Goal: Information Seeking & Learning: Find specific page/section

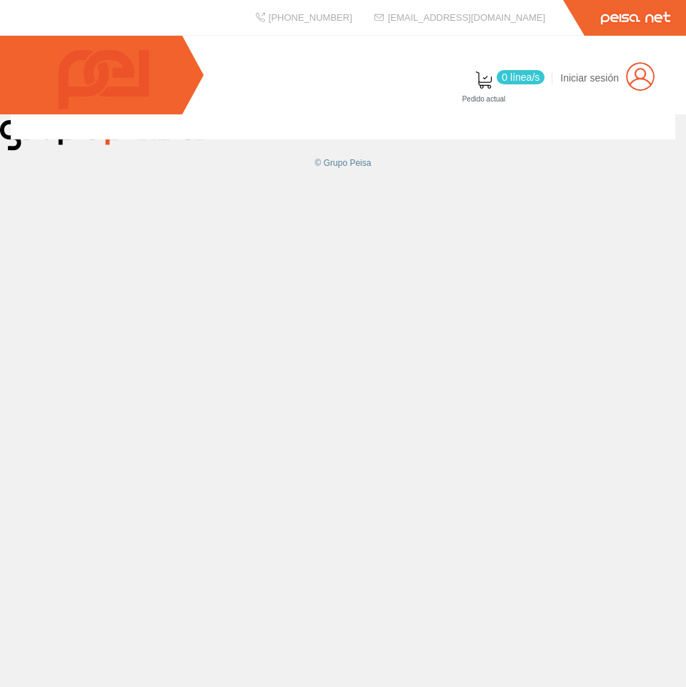
click at [542, 74] on span "0 línea/s" at bounding box center [521, 77] width 48 height 14
click at [301, 139] on div at bounding box center [343, 126] width 664 height 25
click at [204, 252] on div "© Grupo Peisa" at bounding box center [343, 400] width 686 height 572
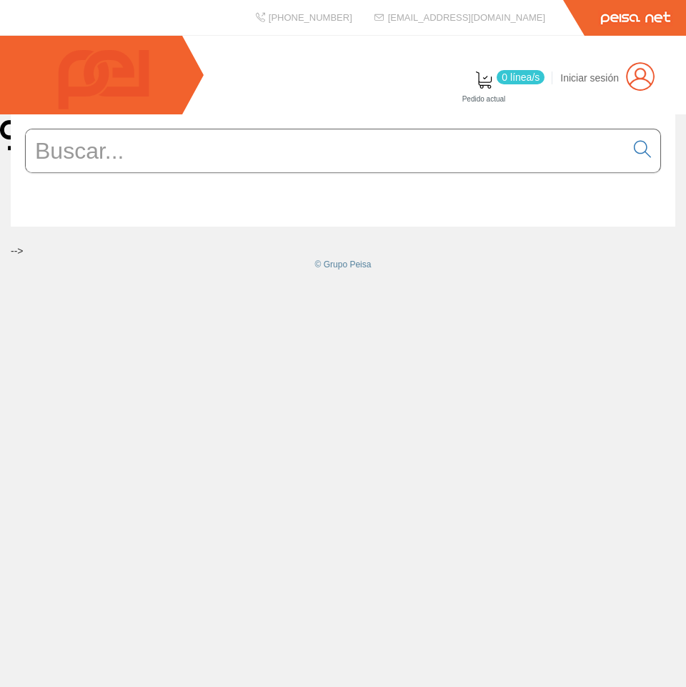
drag, startPoint x: 206, startPoint y: 303, endPoint x: 176, endPoint y: 175, distance: 131.2
click at [200, 282] on div "--> © Grupo Peisa" at bounding box center [343, 197] width 686 height 167
drag, startPoint x: 88, startPoint y: 237, endPoint x: 115, endPoint y: 174, distance: 68.5
click at [88, 216] on form at bounding box center [343, 172] width 636 height 87
click at [155, 172] on input "text" at bounding box center [325, 150] width 599 height 43
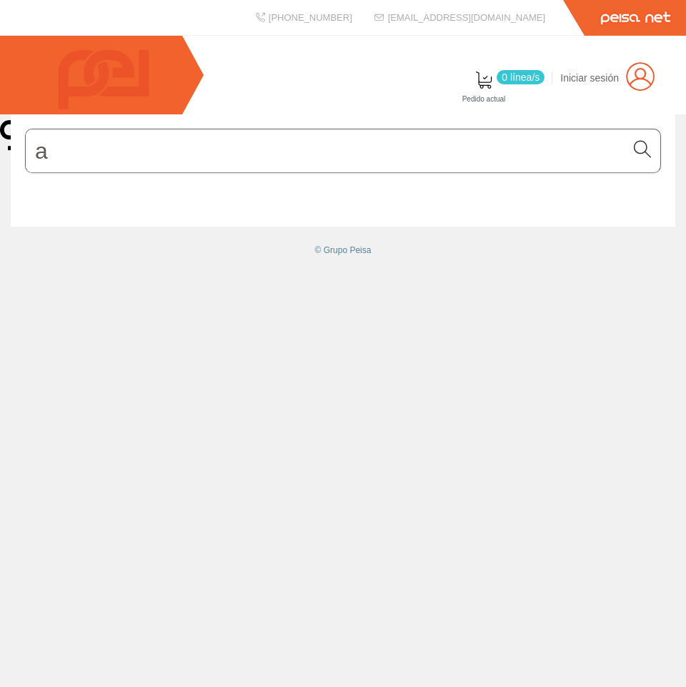
type input "a"
click at [651, 169] on link at bounding box center [642, 151] width 36 height 35
drag, startPoint x: 233, startPoint y: 323, endPoint x: 137, endPoint y: 156, distance: 192.0
click at [228, 313] on div "a © Grupo Peisa" at bounding box center [343, 400] width 686 height 572
click at [204, 327] on div "© Grupo Peisa" at bounding box center [343, 400] width 686 height 572
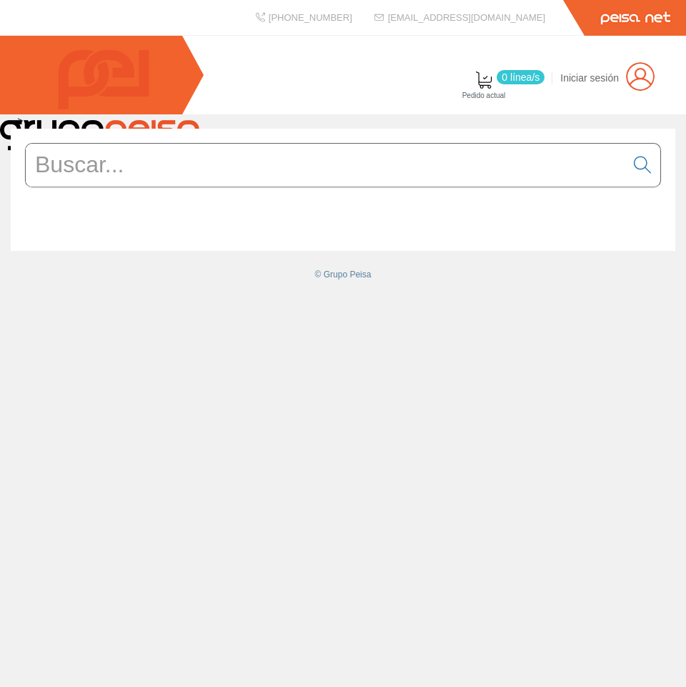
click at [202, 339] on div "--> © Grupo Peisa" at bounding box center [343, 400] width 686 height 572
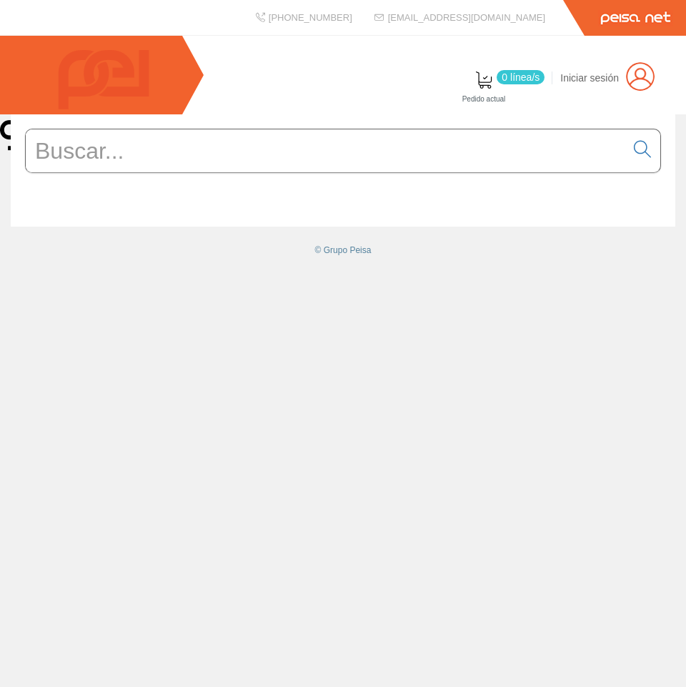
click at [139, 307] on div "© Grupo Peisa" at bounding box center [343, 400] width 686 height 572
drag, startPoint x: 221, startPoint y: 355, endPoint x: 218, endPoint y: 348, distance: 8.0
click at [221, 355] on div "© Grupo Peisa" at bounding box center [343, 400] width 686 height 572
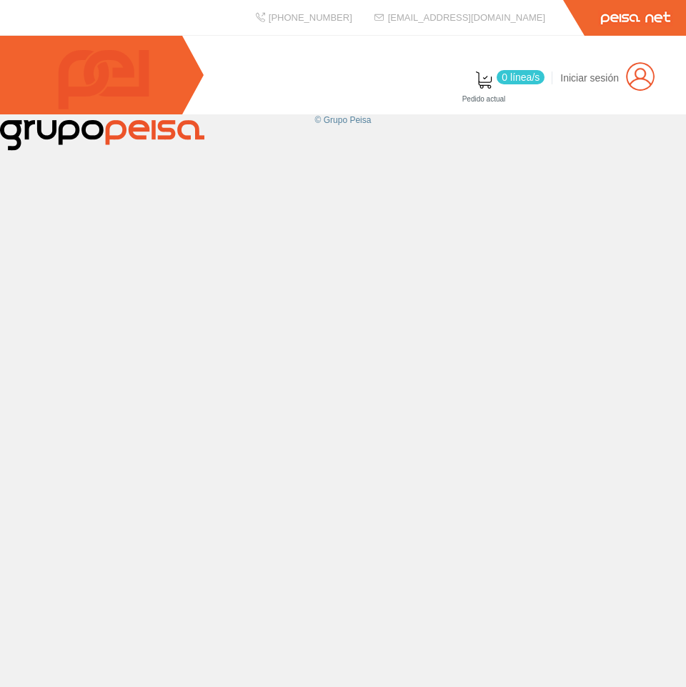
click at [268, 90] on div "0 línea/s Pedido actual" at bounding box center [343, 75] width 686 height 79
click at [359, 80] on div "0 línea/s Pedido actual" at bounding box center [343, 75] width 686 height 79
click at [388, 87] on div "0 línea/s Pedido actual" at bounding box center [343, 75] width 686 height 79
drag, startPoint x: 171, startPoint y: 186, endPoint x: 172, endPoint y: 148, distance: 37.9
click at [171, 186] on div "© Grupo Peisa" at bounding box center [343, 400] width 686 height 572
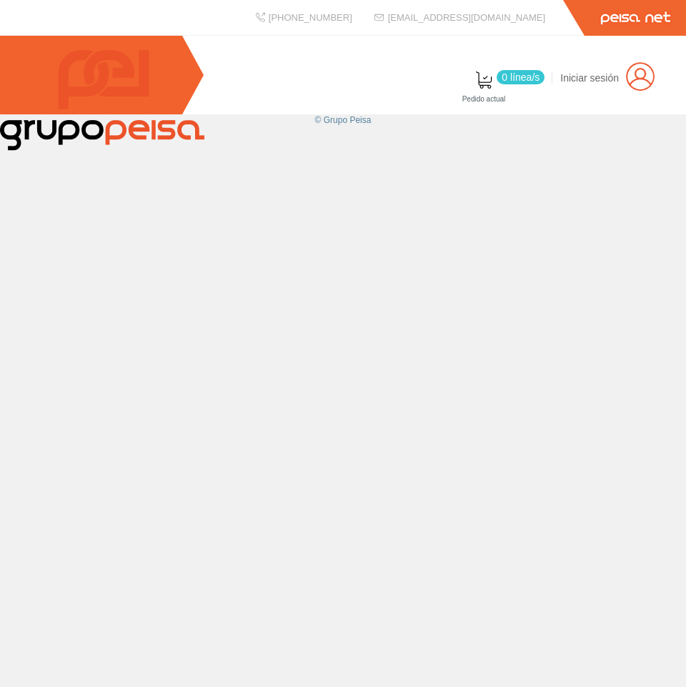
click at [184, 246] on div "© Grupo Peisa" at bounding box center [343, 400] width 686 height 572
click at [215, 272] on div "© Grupo Peisa" at bounding box center [343, 400] width 686 height 572
drag, startPoint x: 331, startPoint y: 186, endPoint x: 403, endPoint y: 342, distance: 171.7
click at [403, 342] on div "© Grupo Peisa" at bounding box center [343, 400] width 686 height 572
click at [234, 303] on div "© Grupo Peisa" at bounding box center [343, 400] width 686 height 572
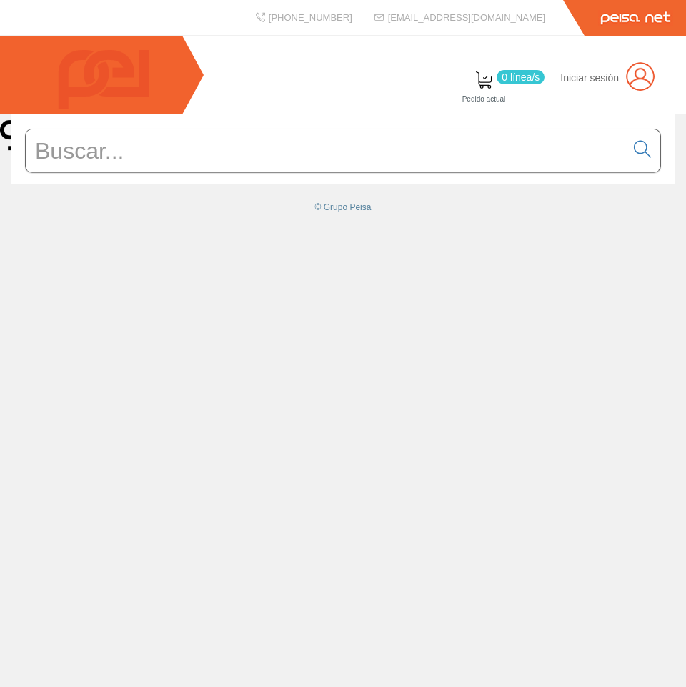
click at [204, 355] on div "© Grupo Peisa" at bounding box center [343, 400] width 686 height 572
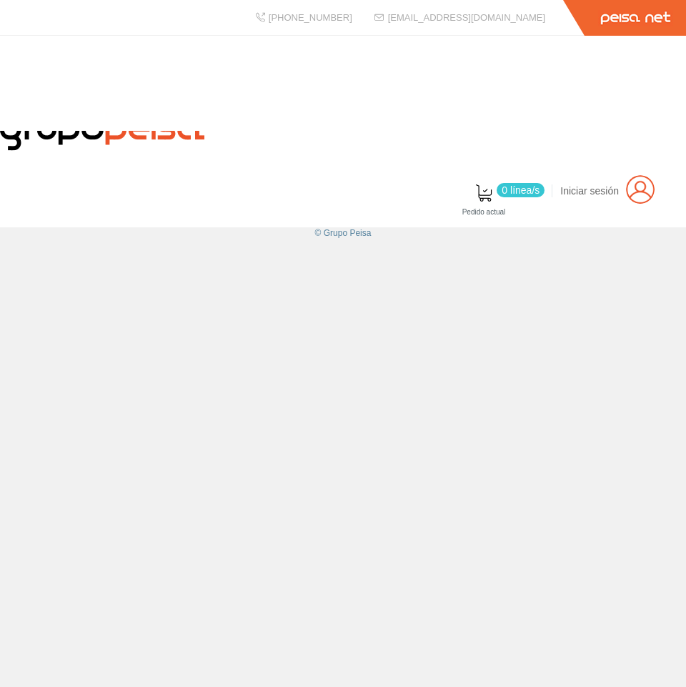
click at [221, 133] on div at bounding box center [343, 131] width 686 height 191
click at [136, 299] on div "© Grupo Peisa" at bounding box center [343, 456] width 686 height 459
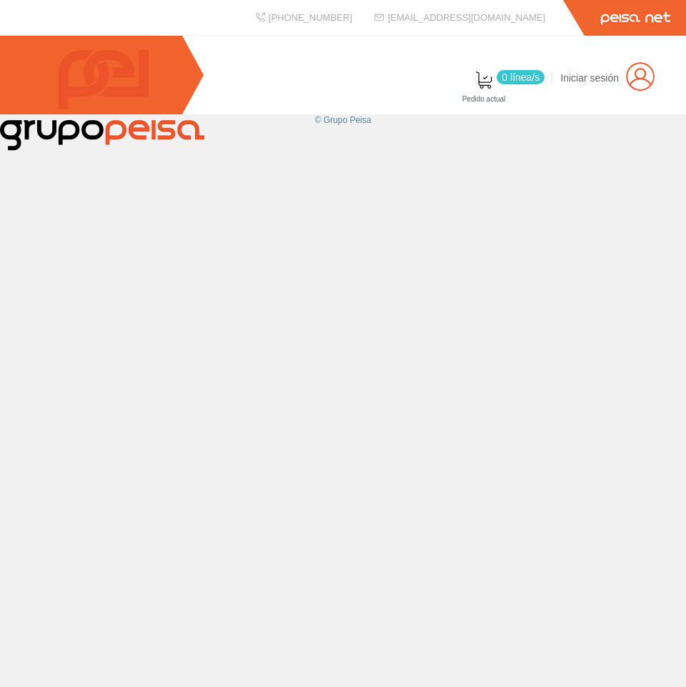
click at [61, 304] on div "© Grupo Peisa" at bounding box center [343, 400] width 686 height 572
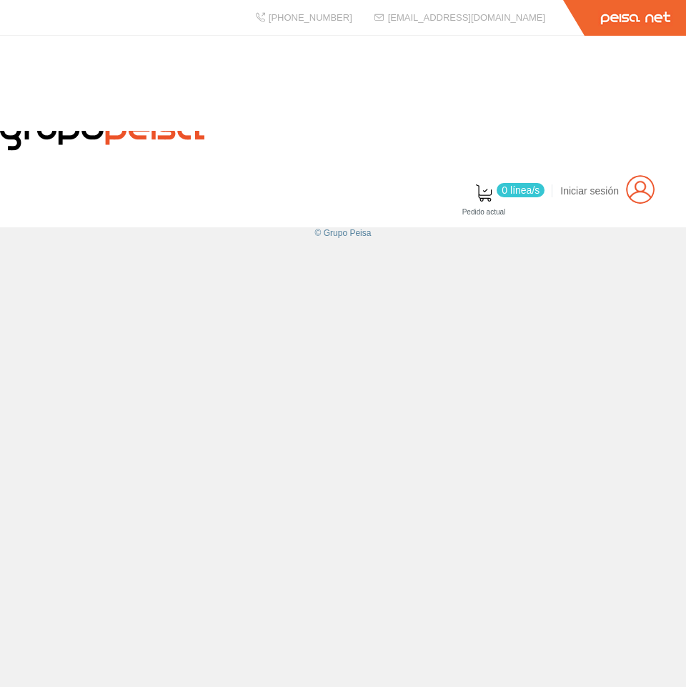
click at [312, 154] on div "0 línea/s" at bounding box center [343, 131] width 686 height 191
click at [0, 0] on link at bounding box center [0, 0] width 0 height 0
click at [216, 469] on div "© Grupo Peisa" at bounding box center [343, 456] width 686 height 459
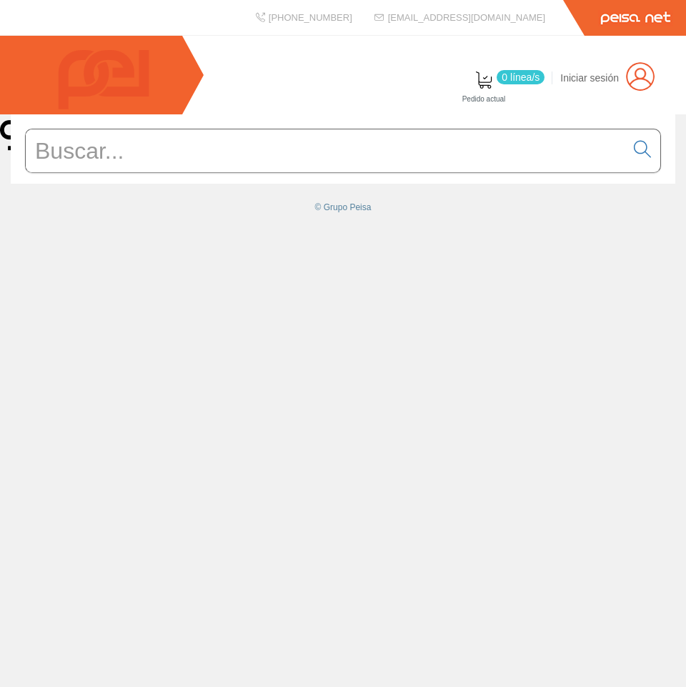
click at [96, 172] on input "text" at bounding box center [325, 150] width 599 height 43
type input "in"
click at [174, 264] on div "in © Grupo Peisa" at bounding box center [343, 400] width 686 height 572
click at [134, 364] on div "in © Grupo Peisa" at bounding box center [343, 400] width 686 height 572
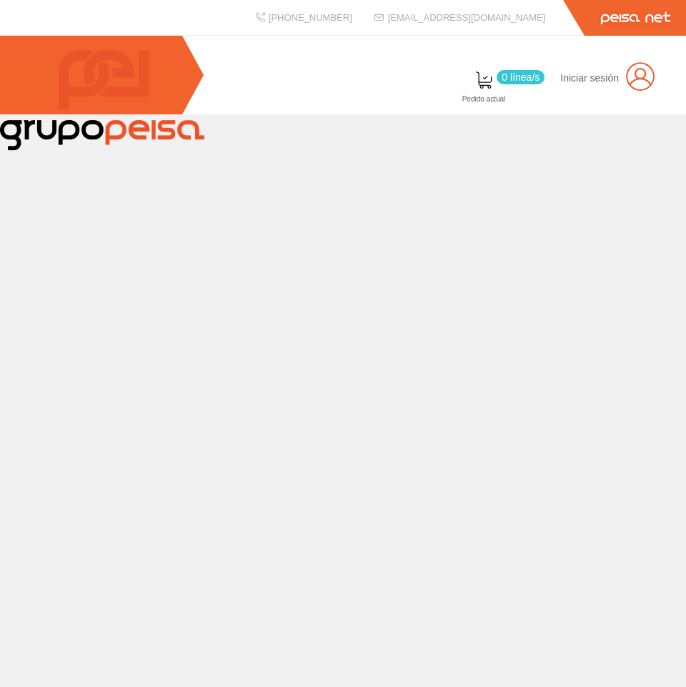
click at [367, 389] on div at bounding box center [343, 400] width 686 height 572
drag, startPoint x: 209, startPoint y: 192, endPoint x: 214, endPoint y: 174, distance: 19.2
click at [211, 182] on div at bounding box center [343, 400] width 686 height 572
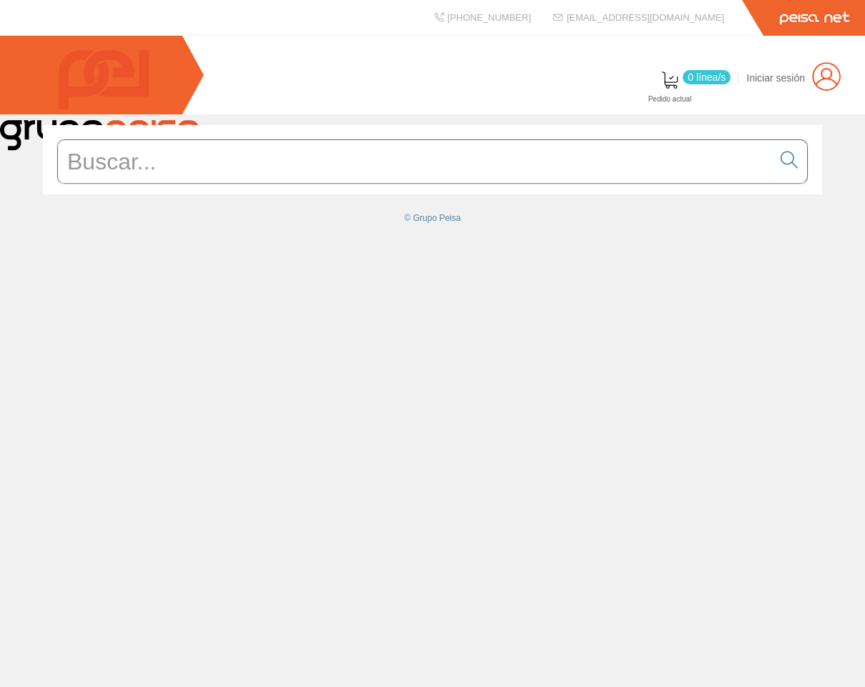
click at [342, 183] on input "text" at bounding box center [415, 161] width 714 height 43
click at [390, 374] on div "© Grupo Peisa" at bounding box center [432, 400] width 865 height 572
click at [131, 354] on div "© Grupo Peisa" at bounding box center [432, 400] width 865 height 572
drag, startPoint x: 200, startPoint y: 364, endPoint x: 307, endPoint y: 253, distance: 154.6
click at [200, 364] on div "© Grupo Peisa" at bounding box center [432, 400] width 865 height 572
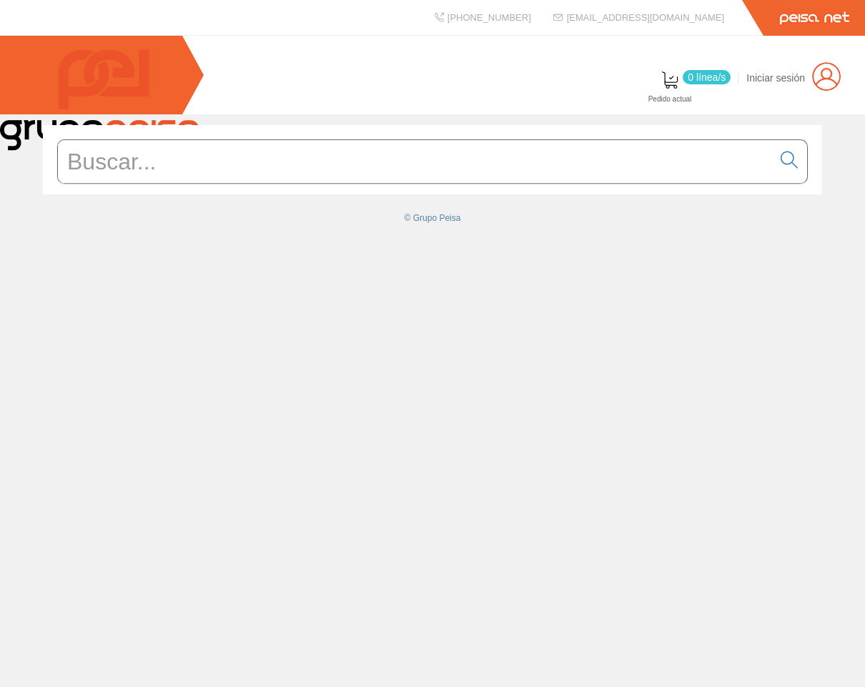
click at [321, 89] on div "0 línea/s Pedido actual Iniciar sesión" at bounding box center [432, 75] width 865 height 79
click at [521, 404] on div "© Grupo Peisa" at bounding box center [432, 400] width 865 height 572
drag, startPoint x: 77, startPoint y: 297, endPoint x: 173, endPoint y: 141, distance: 183.4
click at [84, 275] on div "© Grupo Peisa" at bounding box center [432, 400] width 865 height 572
drag, startPoint x: 227, startPoint y: 244, endPoint x: 427, endPoint y: 14, distance: 305.4
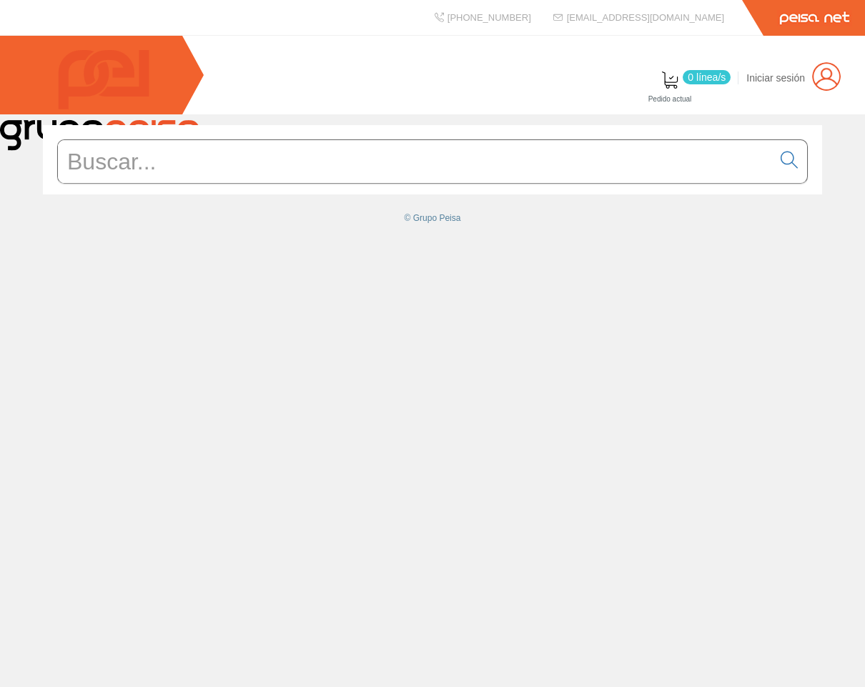
click at [227, 224] on div "© Grupo Peisa" at bounding box center [432, 174] width 865 height 99
drag, startPoint x: 640, startPoint y: 357, endPoint x: 793, endPoint y: 236, distance: 194.8
click at [643, 357] on div "© Grupo Peisa" at bounding box center [432, 400] width 865 height 572
drag, startPoint x: 705, startPoint y: 287, endPoint x: 760, endPoint y: 152, distance: 145.2
click at [717, 273] on div "© Grupo Peisa" at bounding box center [432, 400] width 865 height 572
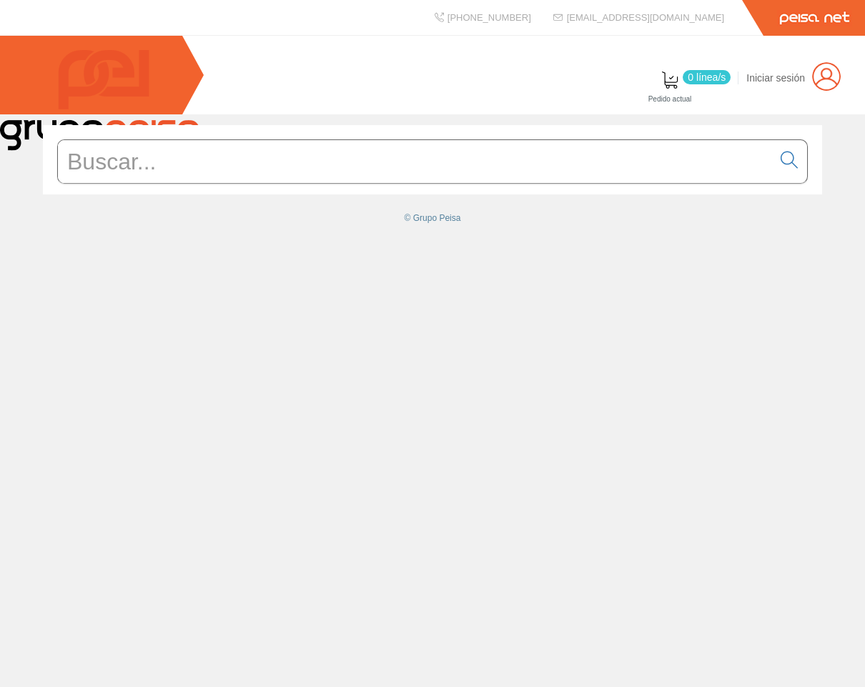
click at [700, 401] on div "© Grupo Peisa" at bounding box center [432, 400] width 865 height 572
click at [797, 165] on icon at bounding box center [788, 160] width 17 height 10
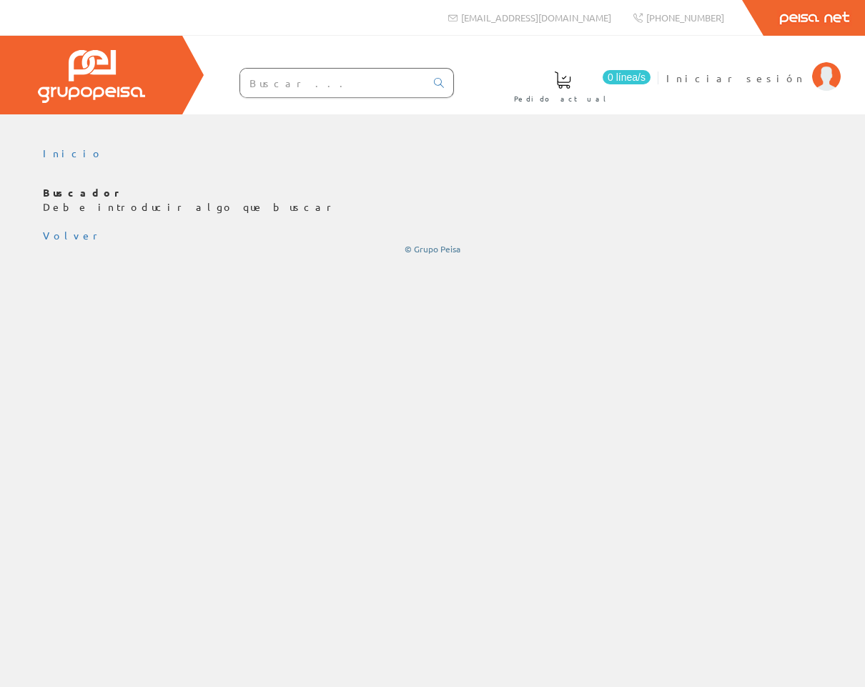
click at [539, 68] on div "0 línea/s Pedido actual Iniciar sesión" at bounding box center [432, 75] width 865 height 79
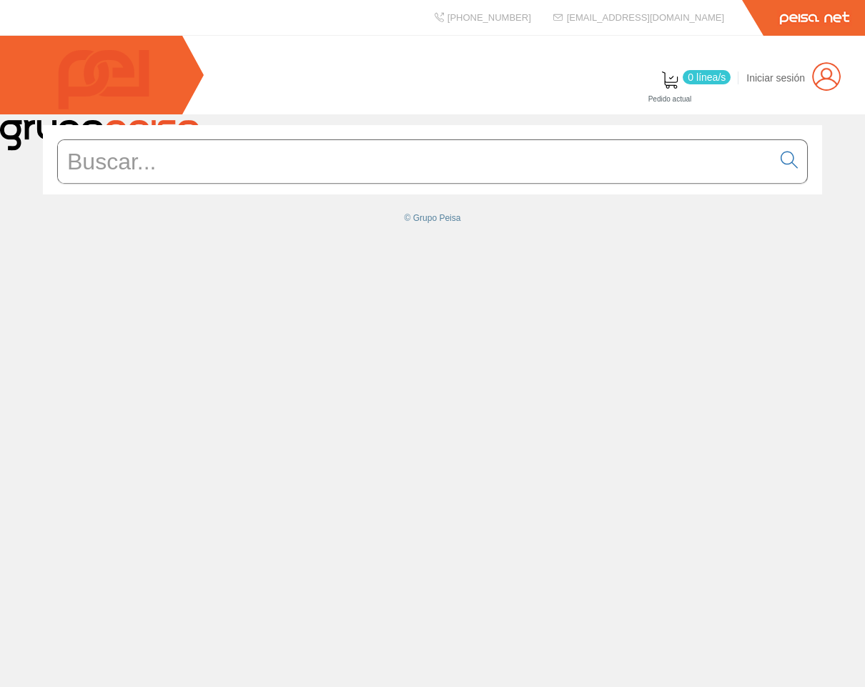
drag, startPoint x: 341, startPoint y: 81, endPoint x: 408, endPoint y: 78, distance: 67.3
click at [338, 83] on div "0 línea/s Pedido actual Iniciar sesión" at bounding box center [432, 75] width 865 height 79
drag, startPoint x: 237, startPoint y: 76, endPoint x: 548, endPoint y: 331, distance: 402.1
click at [598, 375] on div "© Grupo Peisa" at bounding box center [432, 400] width 865 height 572
drag, startPoint x: 283, startPoint y: 188, endPoint x: 295, endPoint y: 86, distance: 102.9
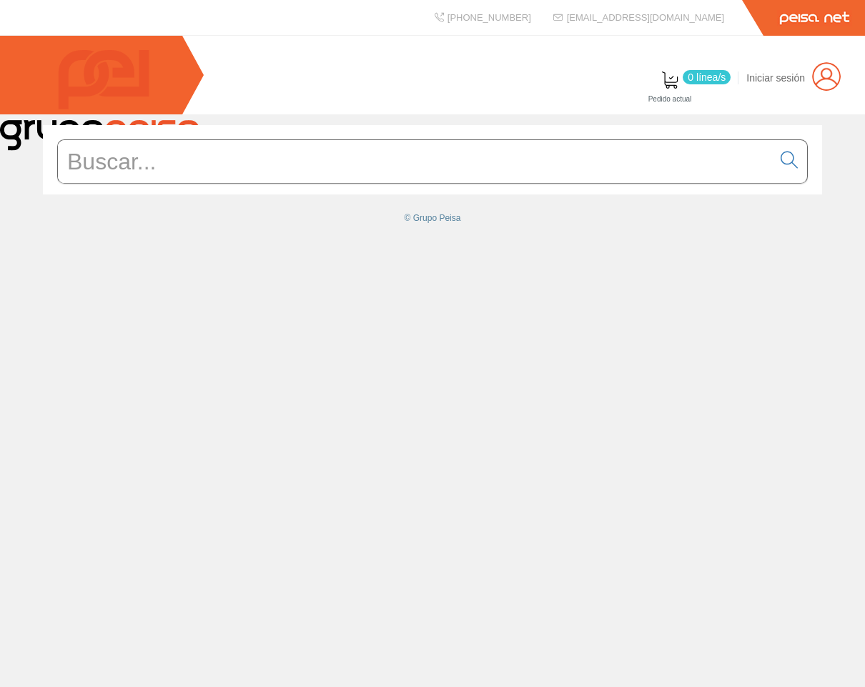
click at [295, 87] on div "+34 962 96 59 14 info@peisa.com Peisa Net 0 línea/s Pedido actual" at bounding box center [432, 343] width 865 height 687
click at [292, 76] on div "0 línea/[GEOGRAPHIC_DATA] actual Iniciar sesión" at bounding box center [432, 75] width 865 height 79
click at [675, 183] on input "text" at bounding box center [415, 161] width 714 height 43
drag, startPoint x: 383, startPoint y: 101, endPoint x: 338, endPoint y: 84, distance: 47.9
click at [377, 98] on div "0 línea/s Pedido actual Iniciar sesión" at bounding box center [432, 75] width 865 height 79
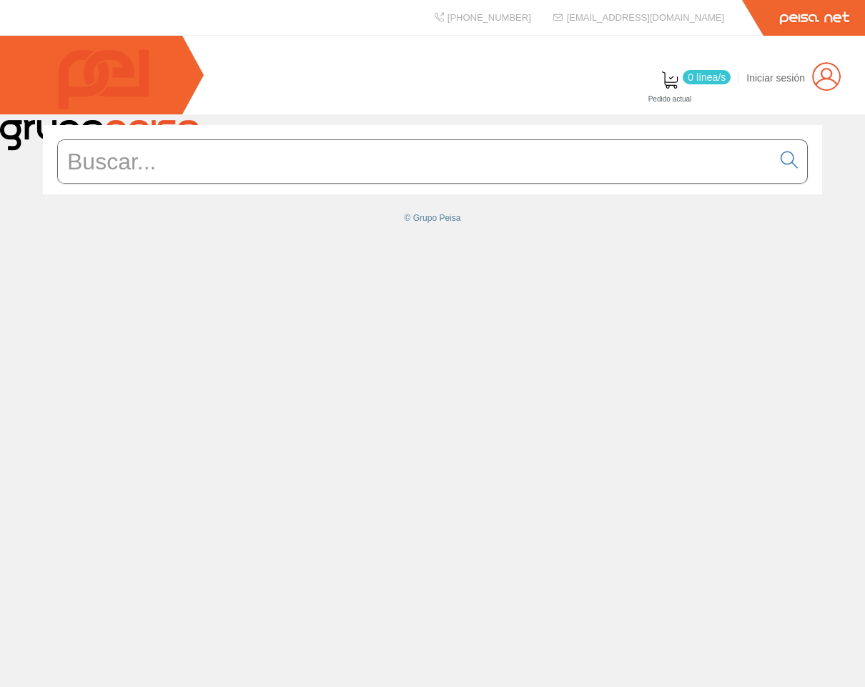
click at [124, 338] on div "© Grupo Peisa" at bounding box center [432, 400] width 865 height 572
drag, startPoint x: 106, startPoint y: 347, endPoint x: 248, endPoint y: 191, distance: 209.9
click at [118, 325] on div "© Grupo Peisa" at bounding box center [432, 400] width 865 height 572
click at [176, 183] on input "text" at bounding box center [415, 161] width 714 height 43
click at [788, 165] on icon at bounding box center [788, 160] width 17 height 10
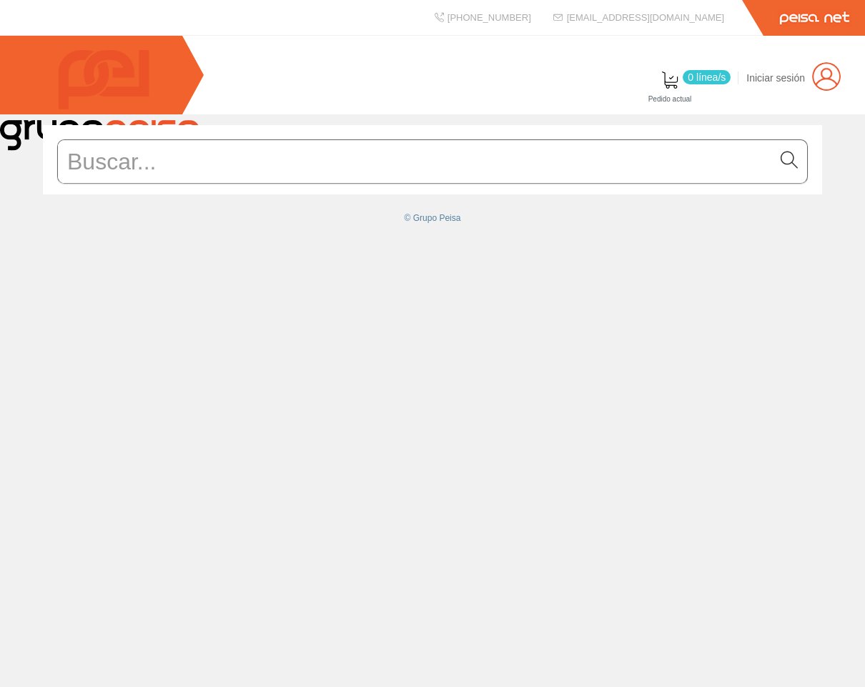
click at [789, 165] on icon at bounding box center [788, 160] width 17 height 10
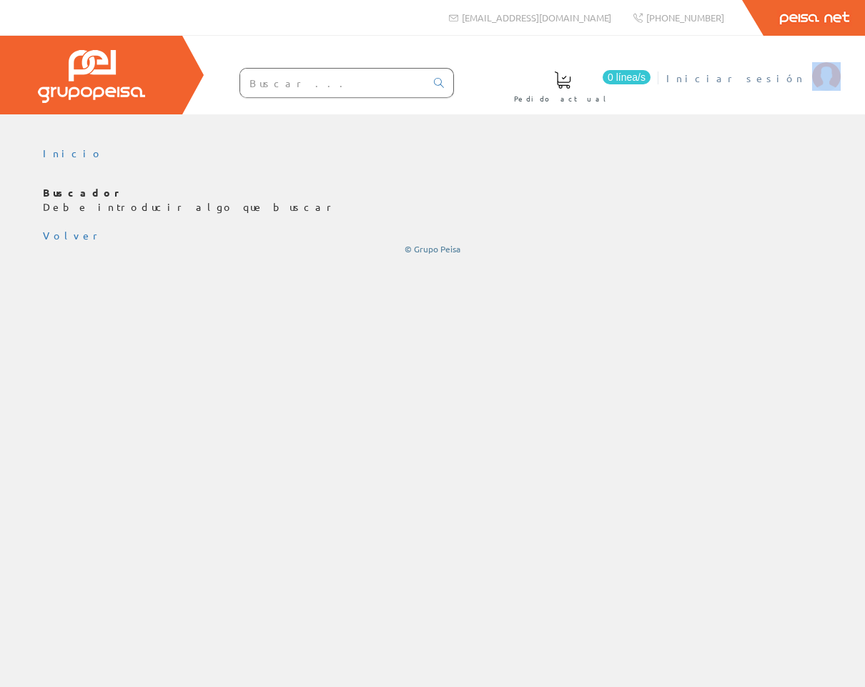
drag, startPoint x: 538, startPoint y: 56, endPoint x: 827, endPoint y: 82, distance: 290.5
click at [827, 82] on div "0 línea/s Pedido actual Iniciar sesión" at bounding box center [432, 75] width 865 height 79
drag, startPoint x: 609, startPoint y: 59, endPoint x: 339, endPoint y: 63, distance: 270.8
click at [539, 84] on div "0 línea/s Pedido actual Iniciar sesión" at bounding box center [432, 75] width 865 height 79
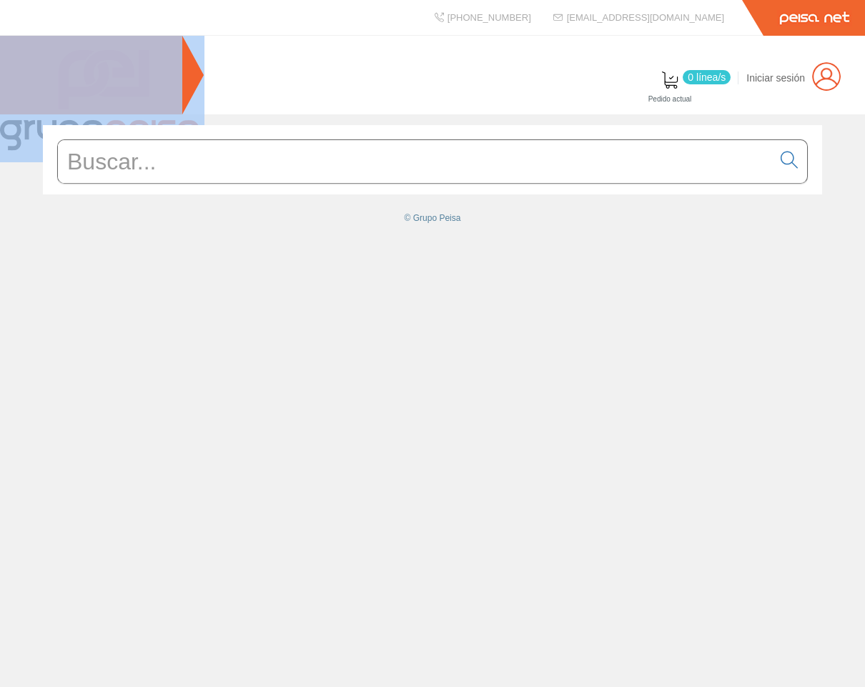
drag, startPoint x: 805, startPoint y: 128, endPoint x: 86, endPoint y: 56, distance: 722.3
click at [86, 56] on div "0 línea/[GEOGRAPHIC_DATA] actual Iniciar sesión" at bounding box center [432, 75] width 865 height 79
click at [852, 109] on div "0 línea/[GEOGRAPHIC_DATA] actual Iniciar sesión" at bounding box center [432, 75] width 865 height 79
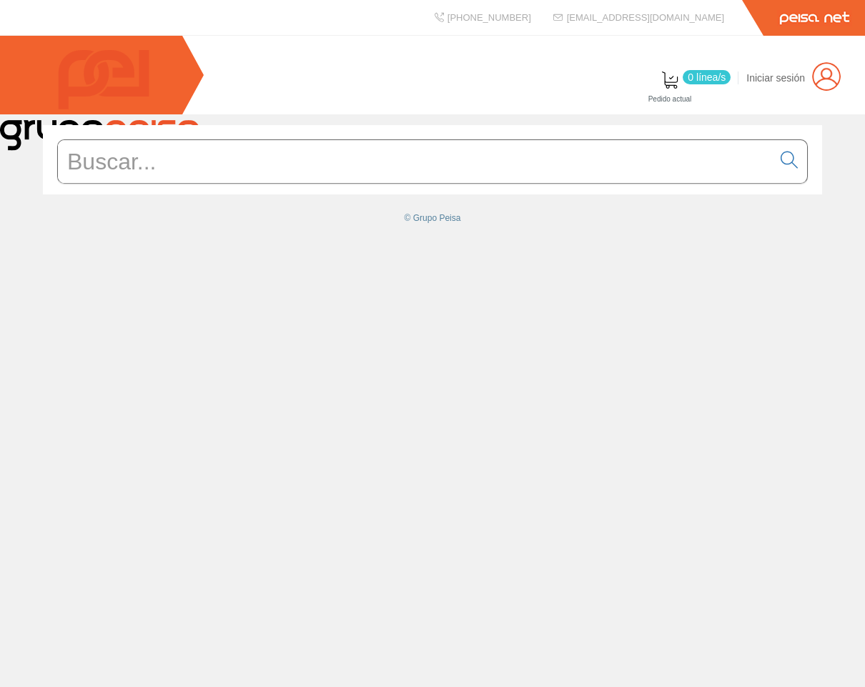
click at [605, 471] on div "© Grupo Peisa" at bounding box center [432, 400] width 865 height 572
click at [727, 235] on div "© Grupo Peisa" at bounding box center [432, 174] width 865 height 121
click at [779, 279] on div "© Grupo Peisa" at bounding box center [432, 400] width 865 height 572
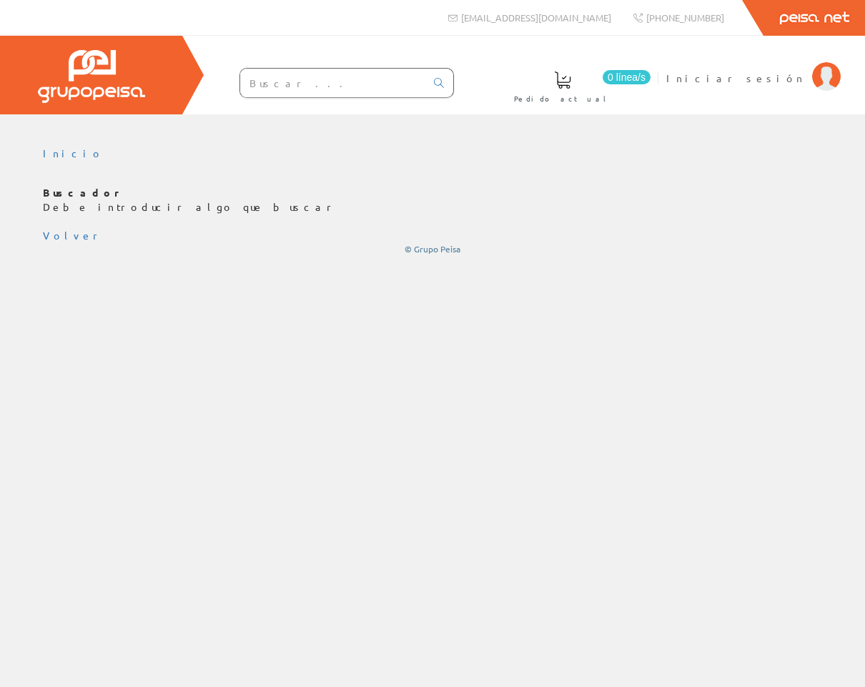
drag, startPoint x: 87, startPoint y: 400, endPoint x: 250, endPoint y: 17, distance: 416.2
click at [86, 394] on div "Inicio" at bounding box center [432, 400] width 865 height 572
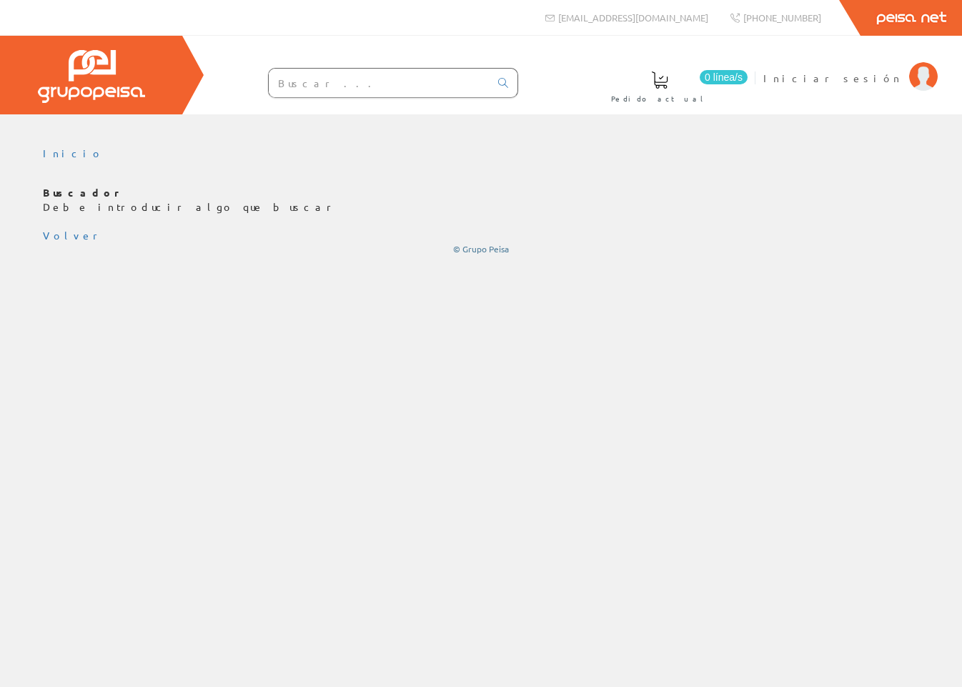
click at [123, 302] on div "Inicio" at bounding box center [481, 400] width 962 height 572
click at [577, 56] on div "0 línea/s Pedido actual Iniciar sesión" at bounding box center [481, 75] width 962 height 79
drag, startPoint x: 588, startPoint y: 84, endPoint x: 472, endPoint y: 78, distance: 116.6
click at [584, 84] on div "0 línea/s Pedido actual Iniciar sesión" at bounding box center [481, 75] width 962 height 79
drag, startPoint x: 460, startPoint y: 79, endPoint x: 637, endPoint y: 76, distance: 177.2
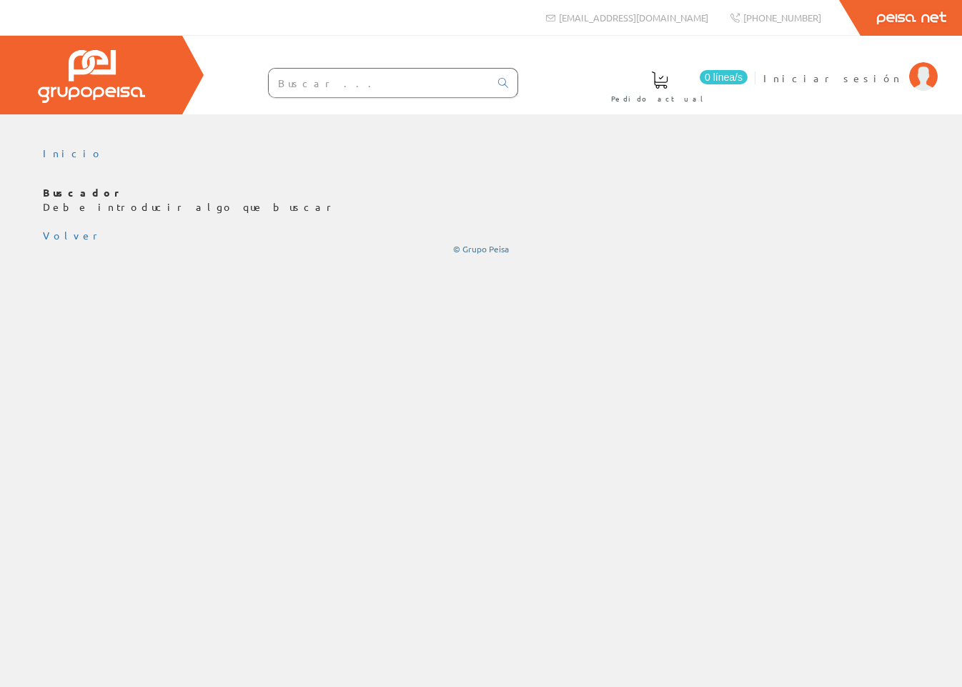
click at [460, 79] on input "text" at bounding box center [379, 83] width 221 height 29
click at [97, 289] on div "Inicio" at bounding box center [481, 400] width 962 height 572
click at [99, 404] on div "Inicio" at bounding box center [481, 400] width 962 height 572
click at [133, 328] on div "Inicio" at bounding box center [481, 400] width 962 height 572
click at [419, 88] on input "text" at bounding box center [379, 83] width 221 height 29
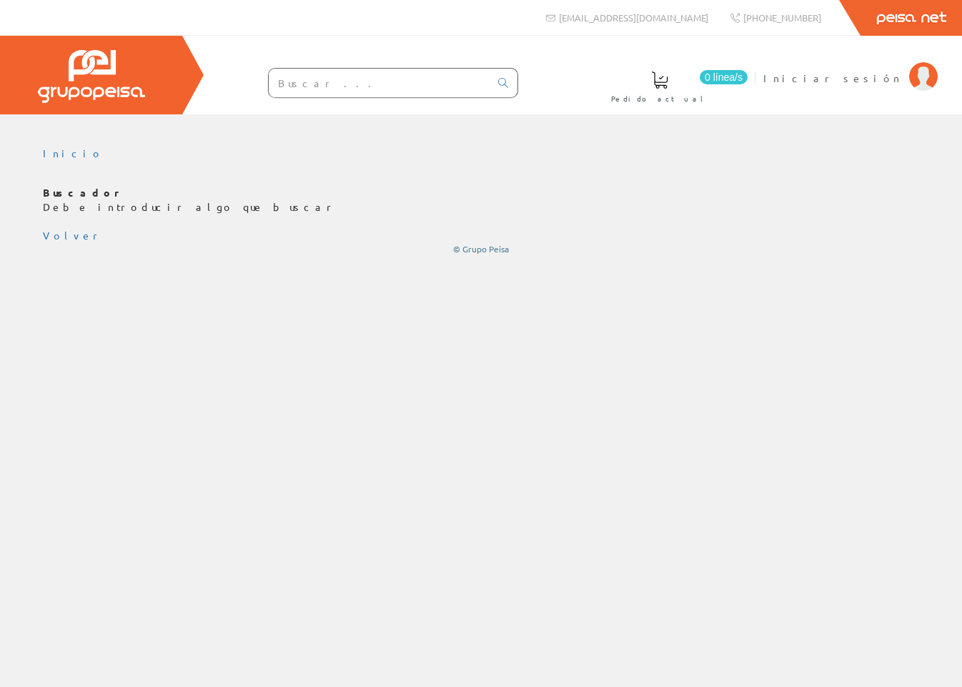
click at [319, 38] on div "0 línea/s Pedido actual Iniciar sesión" at bounding box center [481, 75] width 962 height 79
drag, startPoint x: 319, startPoint y: 38, endPoint x: 657, endPoint y: 80, distance: 341.3
click at [657, 80] on div "0 línea/s Pedido actual Iniciar sesión" at bounding box center [481, 75] width 962 height 79
drag, startPoint x: 315, startPoint y: 344, endPoint x: 306, endPoint y: 186, distance: 158.2
click at [314, 336] on div "Inicio" at bounding box center [481, 400] width 962 height 572
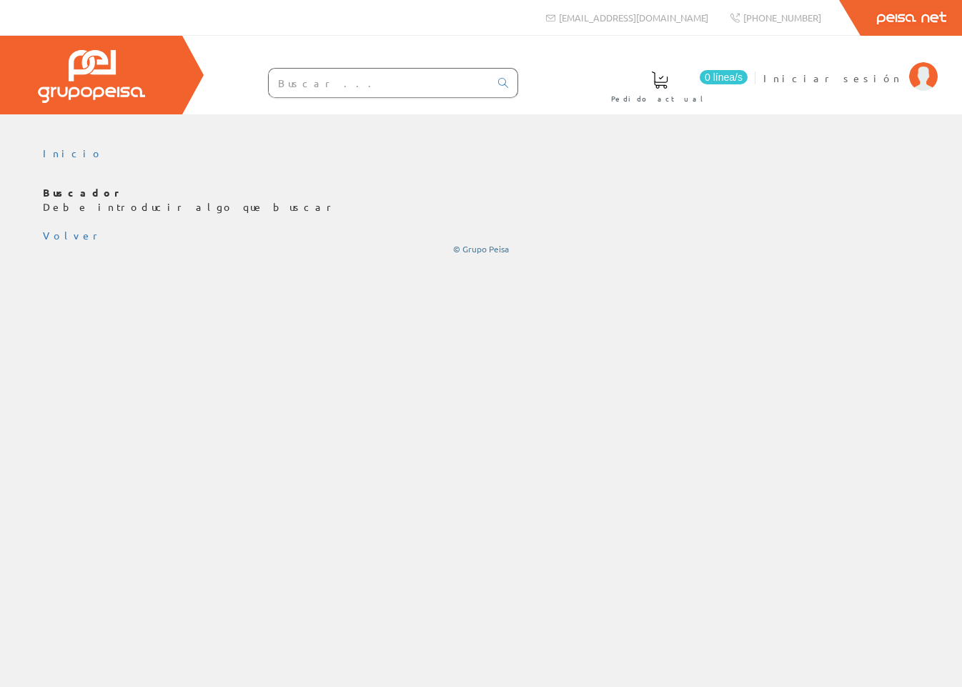
click at [273, 83] on input "text" at bounding box center [379, 83] width 221 height 29
click at [617, 76] on div "0 línea/s Pedido actual Iniciar sesión" at bounding box center [481, 75] width 962 height 79
drag, startPoint x: 340, startPoint y: 315, endPoint x: 561, endPoint y: 221, distance: 239.8
click at [364, 306] on div "Inicio" at bounding box center [481, 400] width 962 height 572
drag, startPoint x: 564, startPoint y: 208, endPoint x: 547, endPoint y: 61, distance: 148.3
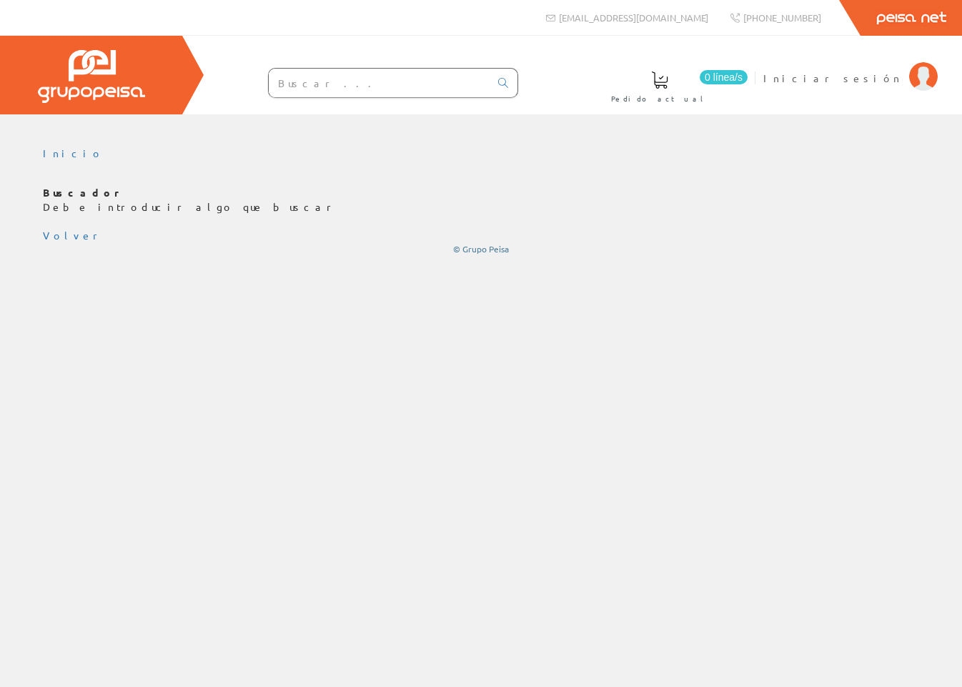
click at [564, 196] on p "Buscador Debe introducir algo que buscar" at bounding box center [481, 200] width 876 height 29
click at [623, 135] on div at bounding box center [481, 124] width 962 height 21
click at [173, 97] on div at bounding box center [91, 75] width 182 height 79
click at [119, 86] on img at bounding box center [91, 76] width 107 height 53
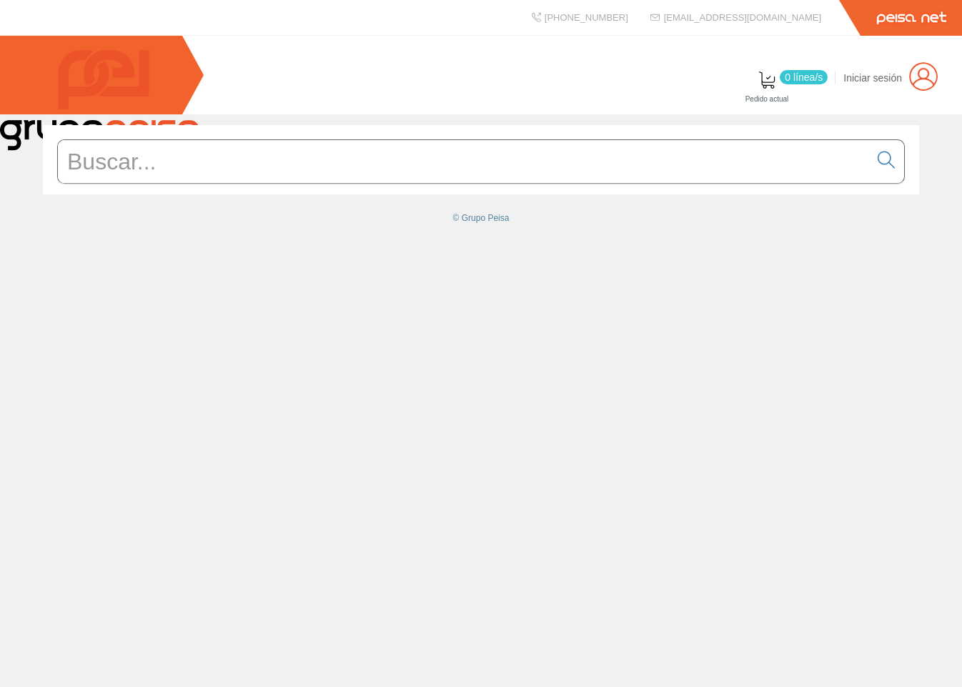
drag, startPoint x: 926, startPoint y: 136, endPoint x: 936, endPoint y: 189, distance: 54.5
click at [334, 101] on div "0 línea/s Pedido actual Iniciar sesión" at bounding box center [481, 75] width 962 height 79
drag, startPoint x: 59, startPoint y: 327, endPoint x: 121, endPoint y: 149, distance: 188.5
click at [68, 307] on div "© Grupo Peisa" at bounding box center [481, 400] width 962 height 572
click at [909, 75] on img at bounding box center [923, 76] width 29 height 29
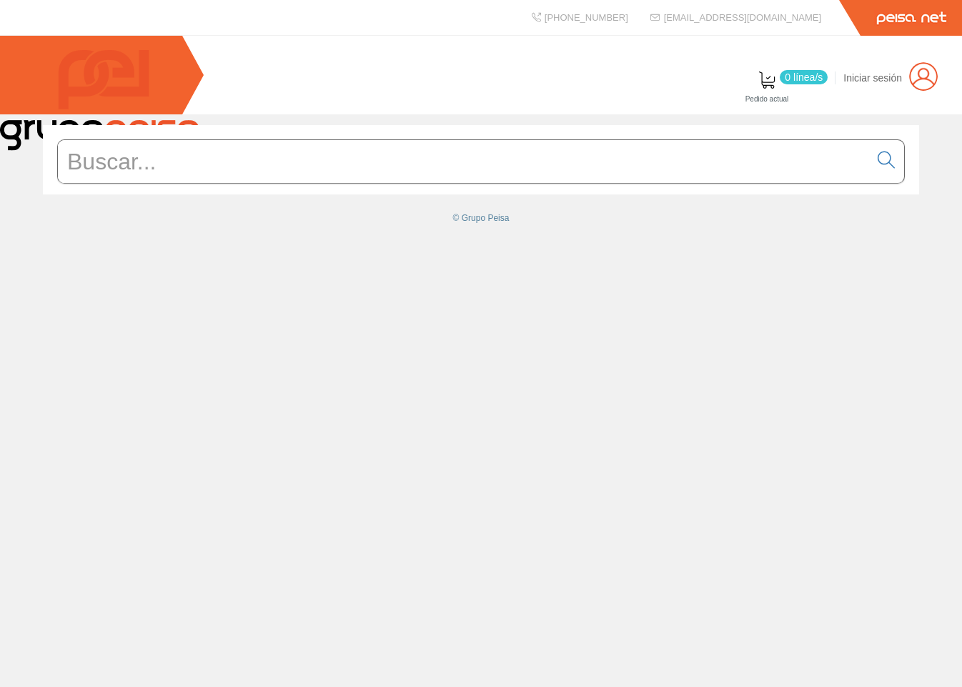
drag, startPoint x: 188, startPoint y: 75, endPoint x: 329, endPoint y: 93, distance: 141.9
click at [321, 101] on div "0 línea/[GEOGRAPHIC_DATA] actual Iniciar sesión" at bounding box center [481, 75] width 962 height 79
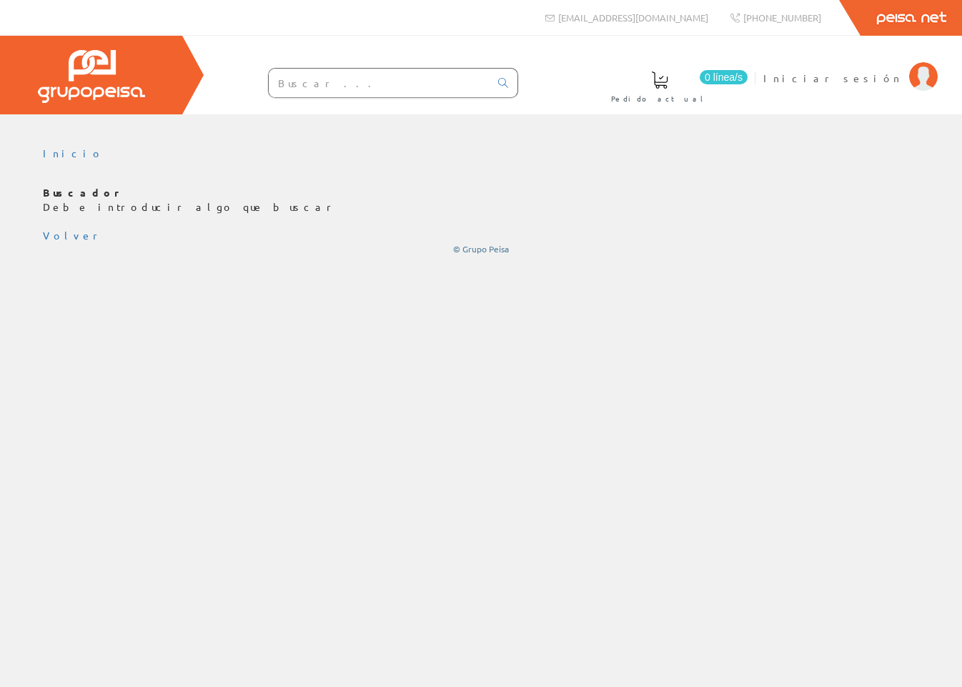
click at [629, 73] on div "0 línea/s Pedido actual Iniciar sesión" at bounding box center [481, 75] width 962 height 79
click at [325, 82] on input "text" at bounding box center [379, 83] width 221 height 29
drag, startPoint x: 352, startPoint y: 261, endPoint x: 548, endPoint y: 96, distance: 257.1
click at [356, 252] on div "Inicio Buscador Debe introducir algo que buscar Volver © Grupo Peisa" at bounding box center [481, 201] width 962 height 130
click at [582, 92] on div "0 línea/s Pedido actual Iniciar sesión" at bounding box center [481, 75] width 962 height 79
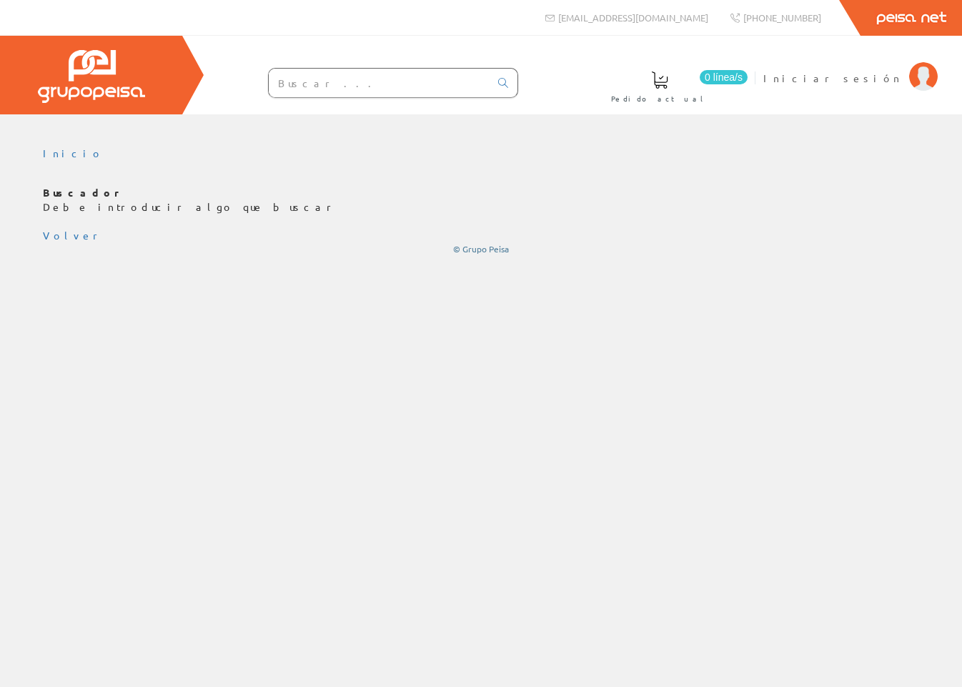
drag, startPoint x: 131, startPoint y: 296, endPoint x: 475, endPoint y: 9, distance: 447.4
click at [131, 296] on div "Inicio" at bounding box center [481, 400] width 962 height 572
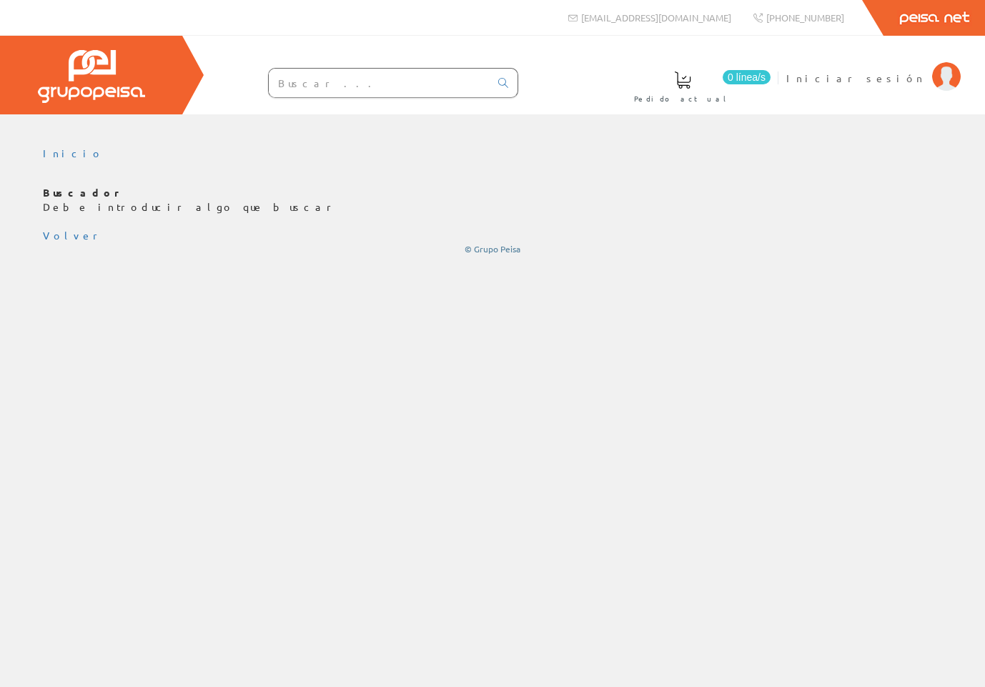
click at [634, 74] on div "0 línea/s Pedido actual Iniciar sesión" at bounding box center [492, 75] width 985 height 79
click at [97, 75] on img at bounding box center [91, 76] width 107 height 53
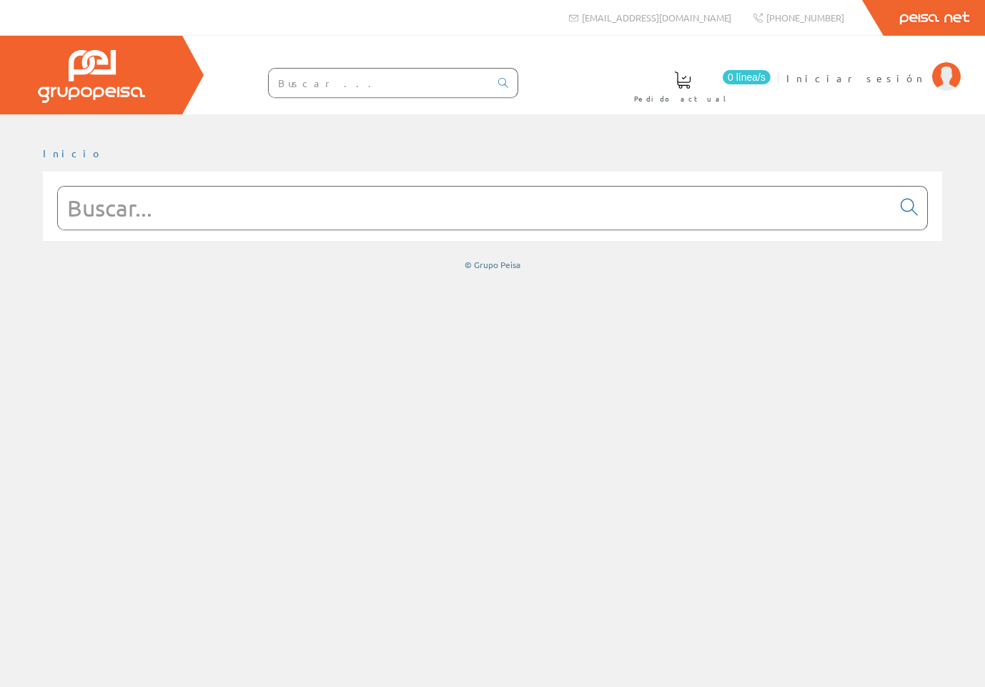
click at [586, 76] on div "0 línea/s Pedido actual Iniciar sesión" at bounding box center [492, 75] width 985 height 79
click at [557, 74] on div "0 línea/s Pedido actual Iniciar sesión" at bounding box center [492, 75] width 985 height 79
drag, startPoint x: 101, startPoint y: 133, endPoint x: 259, endPoint y: 92, distance: 163.1
click at [103, 133] on div at bounding box center [492, 124] width 985 height 21
click at [685, 95] on div "0 línea/s Pedido actual Iniciar sesión" at bounding box center [492, 75] width 985 height 79
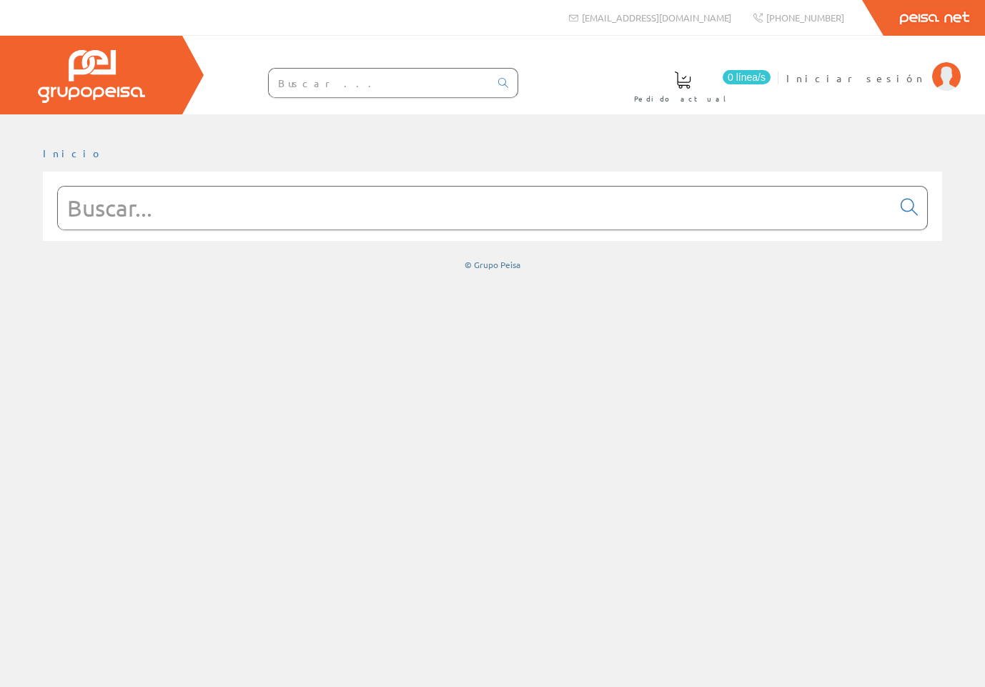
click at [397, 87] on input "text" at bounding box center [379, 83] width 221 height 29
click at [503, 82] on icon at bounding box center [503, 83] width 10 height 10
click at [928, 212] on div at bounding box center [492, 205] width 899 height 69
click at [910, 209] on icon at bounding box center [908, 207] width 17 height 10
drag, startPoint x: 625, startPoint y: 290, endPoint x: 617, endPoint y: 271, distance: 21.1
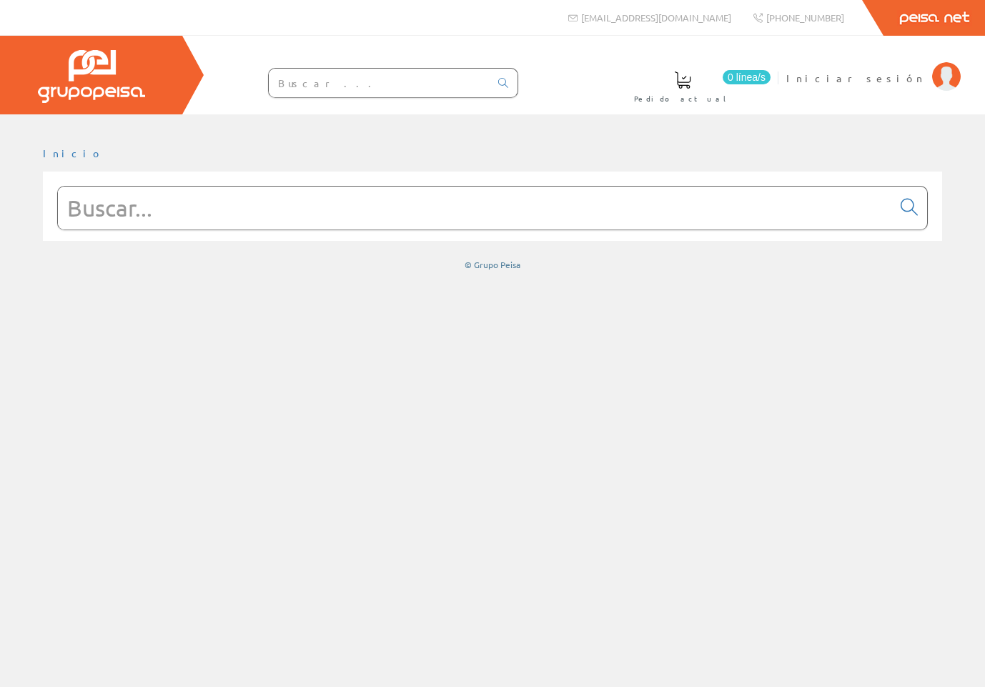
click at [625, 290] on div "Inicio" at bounding box center [492, 400] width 985 height 572
click at [633, 105] on div "0 línea/s Pedido actual Iniciar sesión" at bounding box center [492, 75] width 985 height 79
click at [625, 144] on div "Inicio" at bounding box center [492, 209] width 985 height 146
click at [480, 354] on div "Inicio" at bounding box center [492, 400] width 985 height 572
drag, startPoint x: 704, startPoint y: 350, endPoint x: 689, endPoint y: 371, distance: 26.0
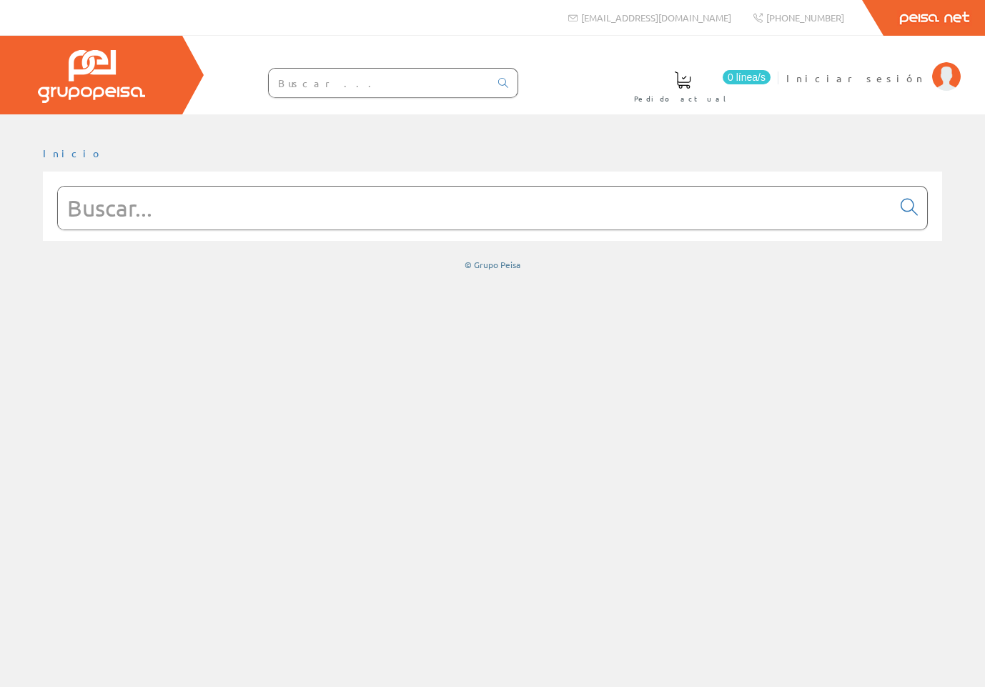
click at [704, 351] on div "Inicio" at bounding box center [492, 400] width 985 height 572
click at [234, 355] on div "Inicio" at bounding box center [492, 400] width 985 height 572
drag, startPoint x: 140, startPoint y: 296, endPoint x: 151, endPoint y: 225, distance: 71.5
click at [140, 296] on div "Inicio" at bounding box center [492, 400] width 985 height 572
click at [327, 357] on div "Inicio" at bounding box center [492, 400] width 985 height 572
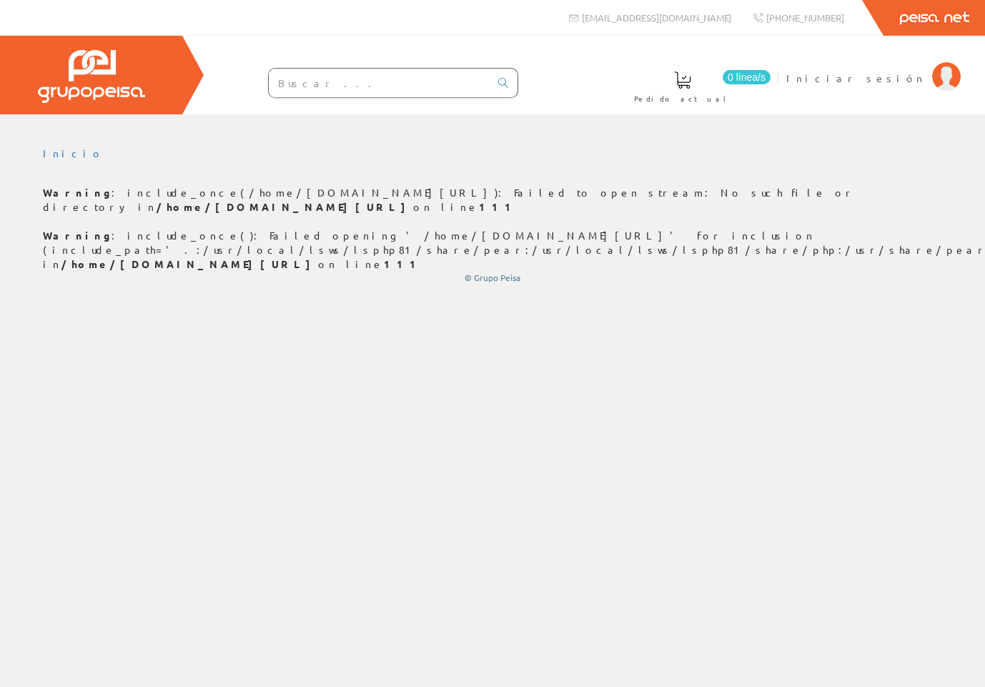
click at [628, 317] on div "Inicio" at bounding box center [492, 400] width 985 height 572
click at [66, 378] on div "Inicio" at bounding box center [492, 400] width 985 height 572
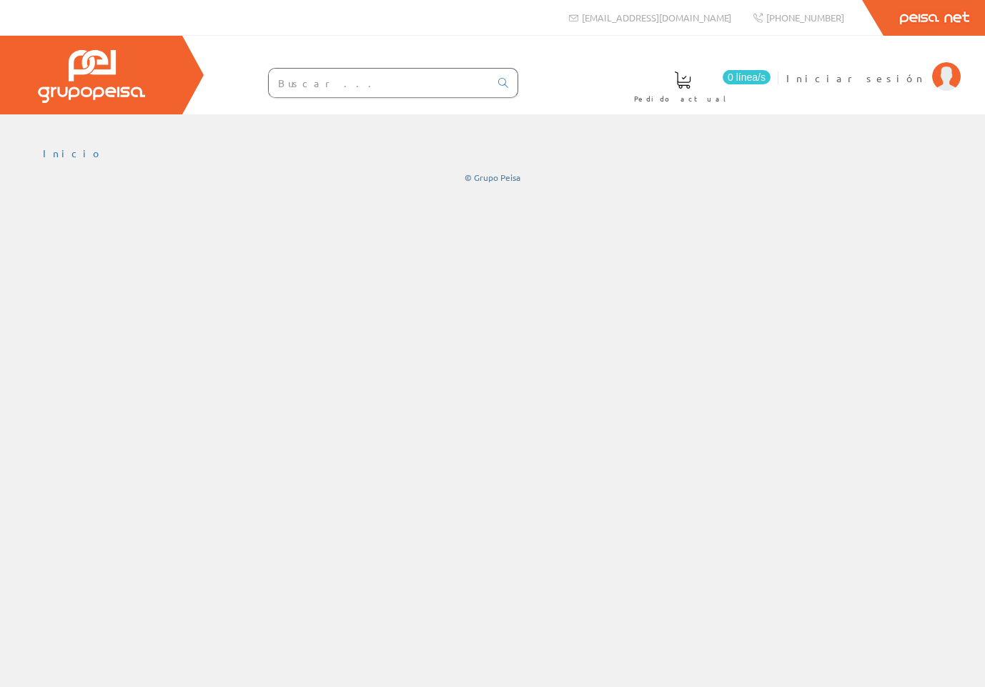
click at [129, 215] on div "Inicio" at bounding box center [492, 400] width 985 height 572
click at [664, 66] on div "0 línea/s Pedido actual Iniciar sesión" at bounding box center [492, 75] width 985 height 79
click at [63, 247] on div "Inicio" at bounding box center [492, 400] width 985 height 572
click at [818, 347] on div "Inicio Peisa Net © Grupo Peisa" at bounding box center [492, 400] width 985 height 572
click at [83, 221] on div "Inicio Peisa Net © Grupo Peisa" at bounding box center [492, 400] width 985 height 572
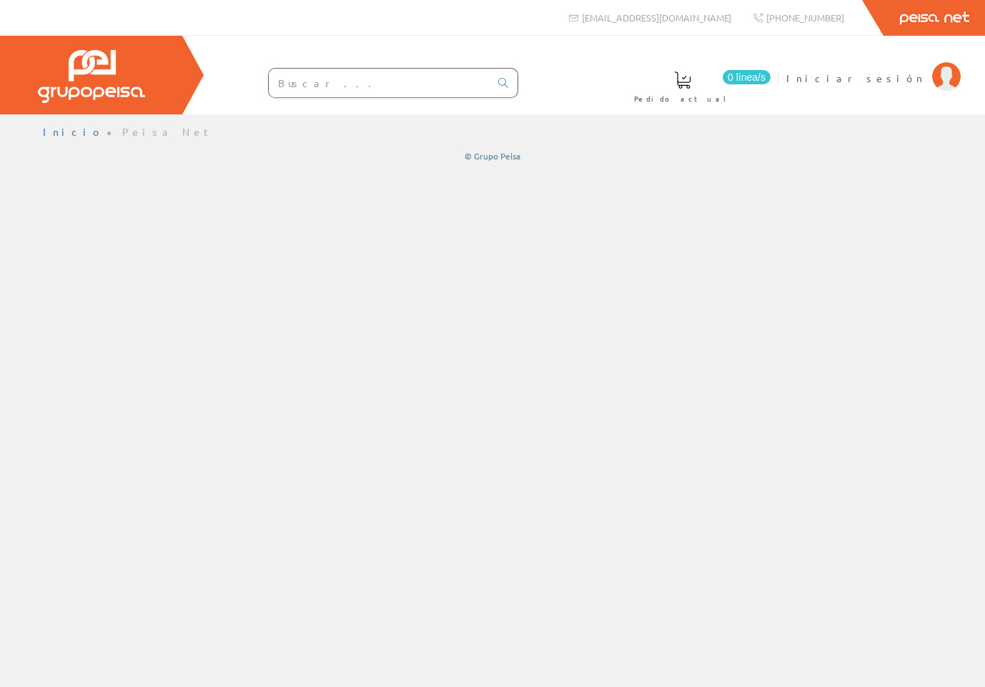
click at [782, 129] on ul "Inicio Peisa Net" at bounding box center [492, 137] width 899 height 25
drag, startPoint x: 119, startPoint y: 294, endPoint x: 85, endPoint y: 189, distance: 109.6
click at [114, 279] on div "Inicio Peisa Net © Grupo Peisa" at bounding box center [492, 400] width 985 height 572
click at [107, 255] on div "Inicio Peisa Net © Grupo Peisa" at bounding box center [492, 400] width 985 height 572
click at [132, 281] on div "Inicio Peisa Net © Grupo Peisa" at bounding box center [492, 400] width 985 height 572
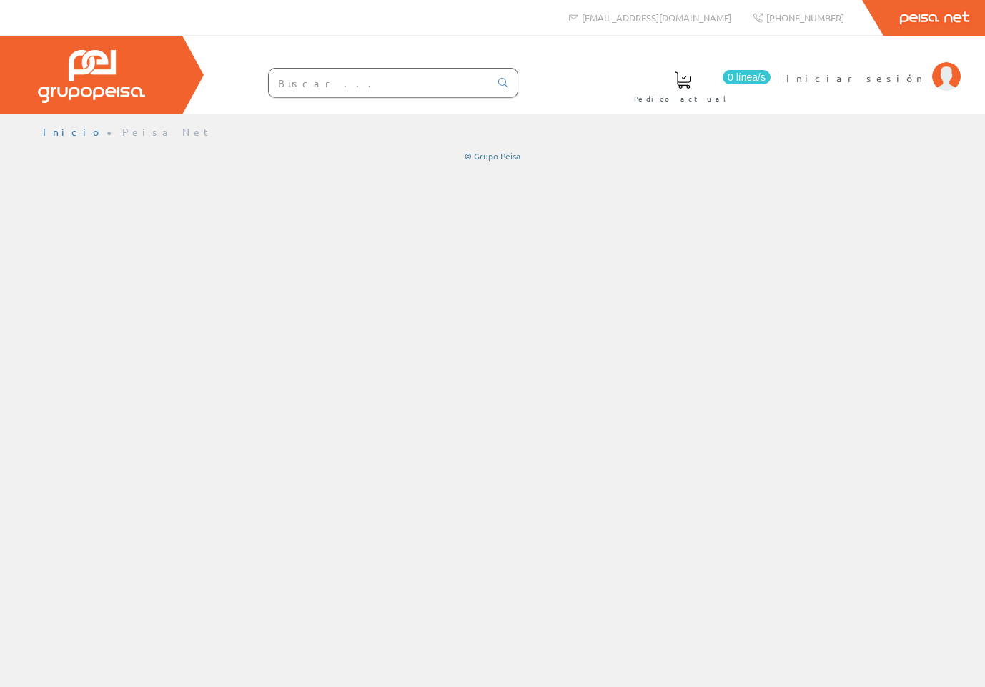
drag, startPoint x: 44, startPoint y: 355, endPoint x: 47, endPoint y: 342, distance: 13.3
click at [44, 355] on div "Inicio Peisa Net © Grupo Peisa" at bounding box center [492, 400] width 985 height 572
click at [148, 371] on div "Inicio Peisa Net © Grupo Peisa" at bounding box center [492, 400] width 985 height 572
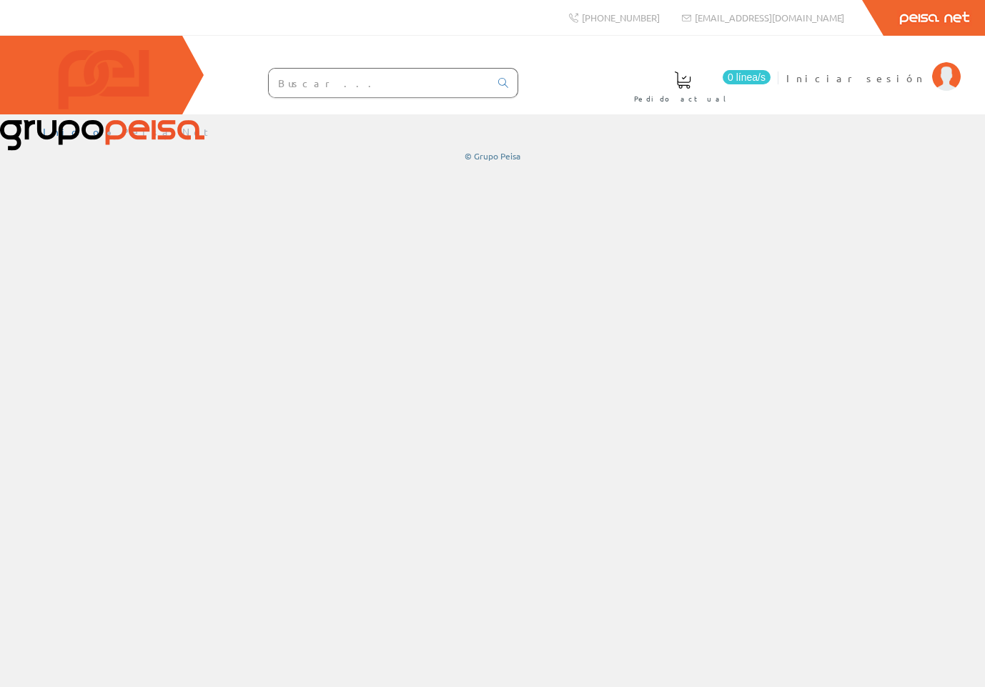
click at [79, 315] on div "Inicio Peisa Net © Grupo Peisa" at bounding box center [492, 400] width 985 height 572
click at [133, 364] on div "Inicio Peisa Net © Grupo Peisa" at bounding box center [492, 400] width 985 height 572
click at [121, 253] on div "Inicio Peisa Net © Grupo Peisa" at bounding box center [492, 400] width 985 height 572
click at [479, 90] on input "text" at bounding box center [379, 83] width 221 height 29
click at [119, 267] on div "Inicio Peisa Net © Grupo Peisa" at bounding box center [492, 400] width 985 height 572
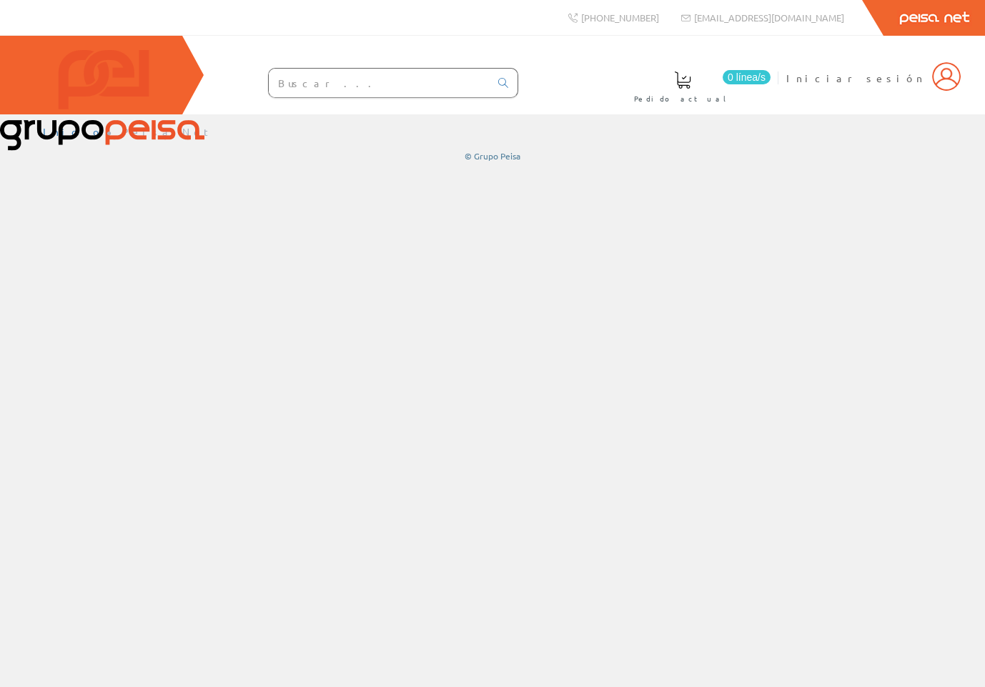
click at [116, 312] on div "Inicio Peisa Net © Grupo Peisa" at bounding box center [492, 400] width 985 height 572
click at [107, 248] on div "Inicio Peisa Net © Grupo Peisa" at bounding box center [492, 400] width 985 height 572
click at [359, 392] on div "Inicio Peisa Net © Grupo Peisa" at bounding box center [492, 400] width 985 height 572
click at [125, 340] on div "Inicio Peisa Net © Grupo Peisa" at bounding box center [492, 400] width 985 height 572
drag, startPoint x: 150, startPoint y: 291, endPoint x: 277, endPoint y: 110, distance: 221.0
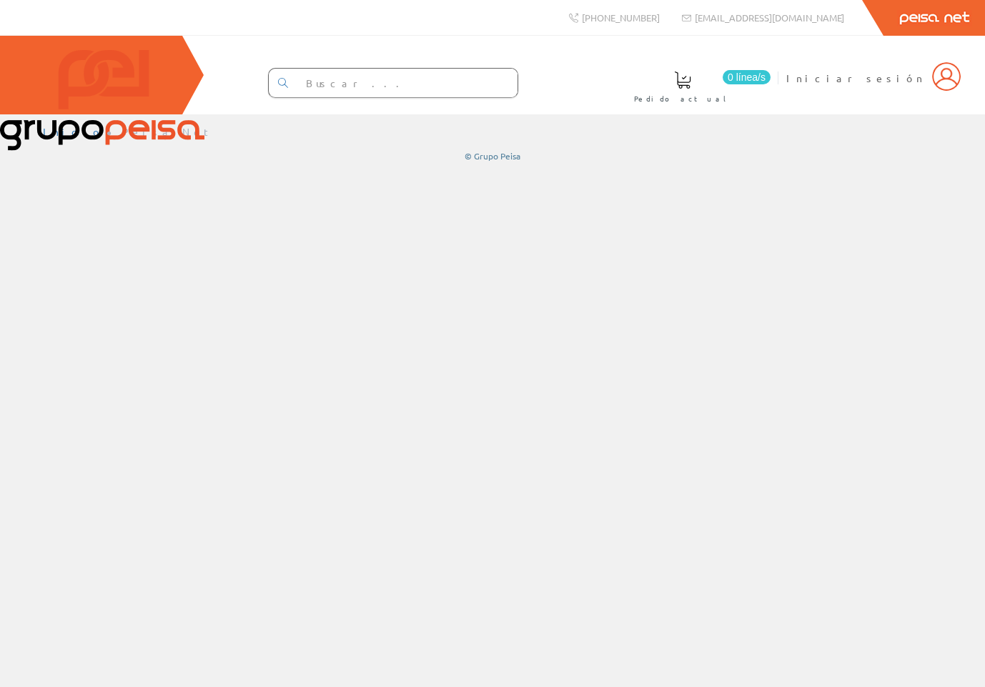
click at [150, 291] on div "Inicio Peisa Net © Grupo Peisa" at bounding box center [492, 400] width 985 height 572
click at [109, 365] on div "Inicio Peisa Net © Grupo Peisa" at bounding box center [492, 400] width 985 height 572
click at [106, 230] on div "Inicio Peisa Net © Grupo Peisa" at bounding box center [492, 400] width 985 height 572
click at [648, 90] on div "0 línea/s Pedido actual Iniciar sesión" at bounding box center [492, 75] width 985 height 79
click at [146, 444] on div "Inicio Peisa Net © Grupo Peisa" at bounding box center [492, 400] width 985 height 572
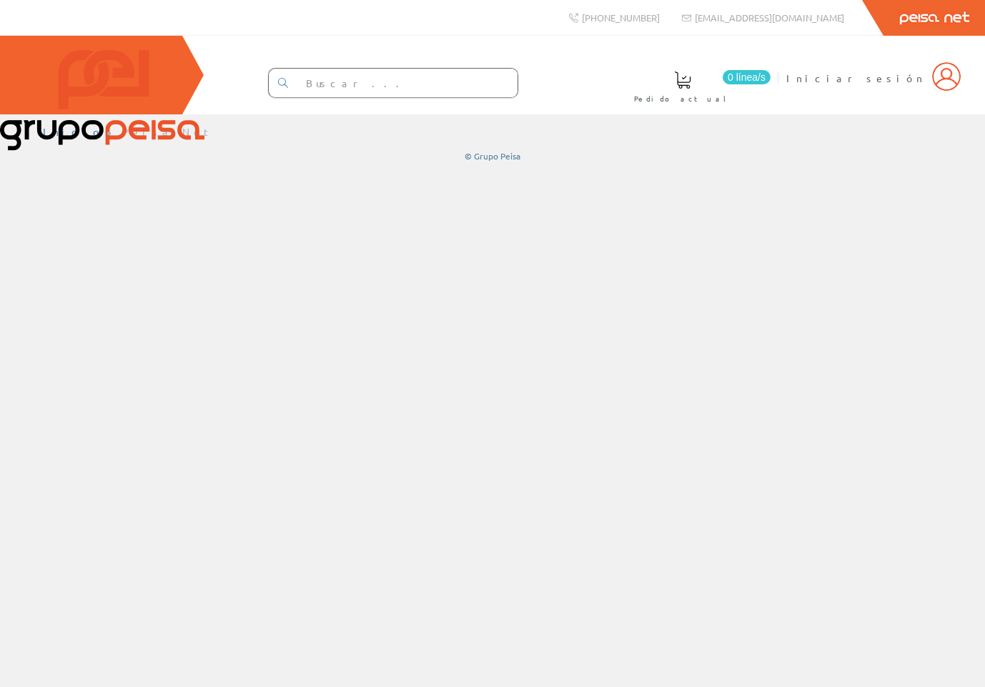
click at [138, 365] on div "Inicio Peisa Net © Grupo Peisa" at bounding box center [492, 400] width 985 height 572
drag, startPoint x: 94, startPoint y: 392, endPoint x: 69, endPoint y: 374, distance: 30.9
click at [94, 392] on div "Inicio Peisa Net © Grupo Peisa" at bounding box center [492, 400] width 985 height 572
click at [51, 306] on div "Inicio Peisa Net © Grupo Peisa" at bounding box center [492, 400] width 985 height 572
click at [112, 333] on div "Inicio Peisa Net © Grupo Peisa" at bounding box center [492, 400] width 985 height 572
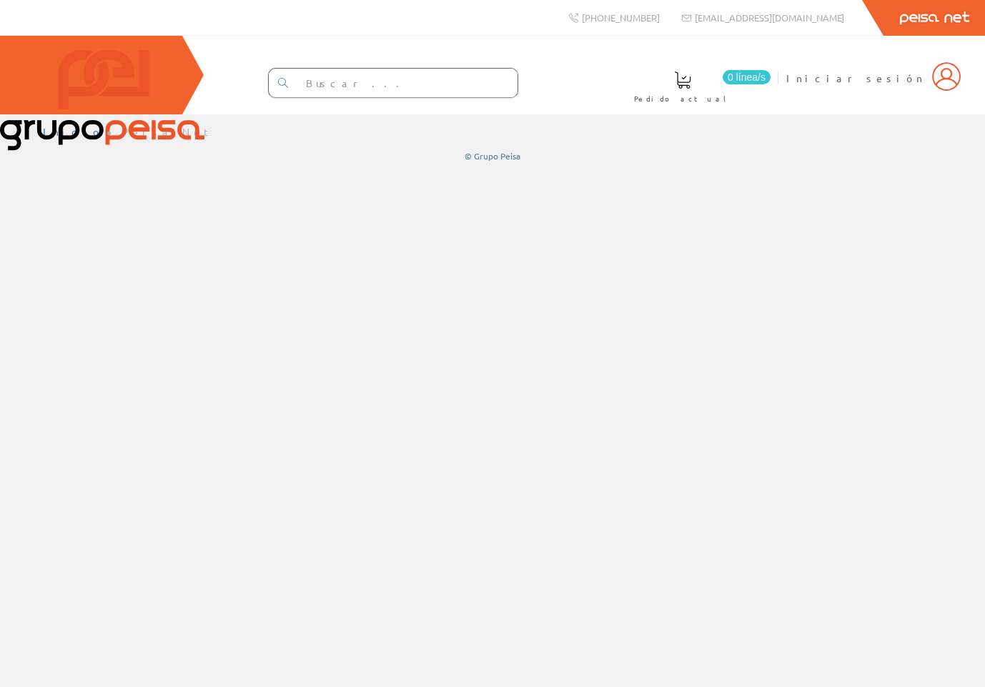
click at [92, 407] on div "Inicio Peisa Net © Grupo Peisa" at bounding box center [492, 400] width 985 height 572
drag, startPoint x: 96, startPoint y: 360, endPoint x: 205, endPoint y: 294, distance: 127.9
click at [96, 360] on div "Inicio Peisa Net © Grupo Peisa" at bounding box center [492, 400] width 985 height 572
drag, startPoint x: 149, startPoint y: 464, endPoint x: 167, endPoint y: 449, distance: 23.4
click at [149, 464] on div "Inicio Peisa Net © Grupo Peisa" at bounding box center [492, 400] width 985 height 572
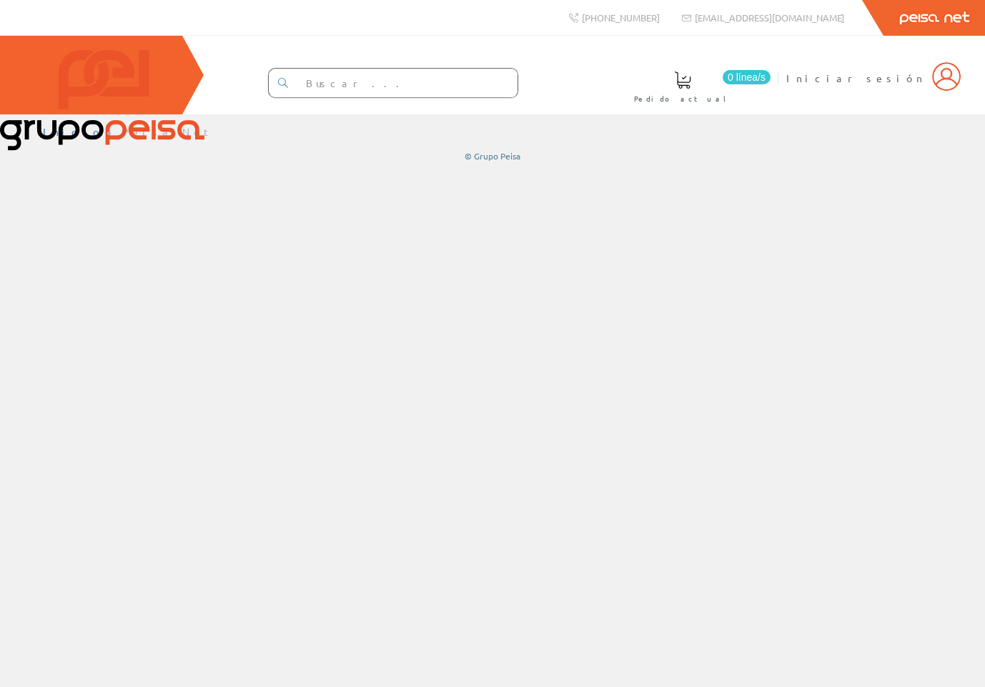
click at [94, 402] on div "Inicio Peisa Net © Grupo Peisa" at bounding box center [492, 400] width 985 height 572
click at [133, 408] on div "Inicio Peisa Net © Grupo Peisa" at bounding box center [492, 400] width 985 height 572
click at [147, 277] on div "Inicio Peisa Net © Grupo Peisa" at bounding box center [492, 400] width 985 height 572
click at [129, 354] on div "Inicio Peisa Net © Grupo Peisa" at bounding box center [492, 400] width 985 height 572
click at [111, 257] on div "Inicio Peisa Net © Grupo Peisa" at bounding box center [492, 400] width 985 height 572
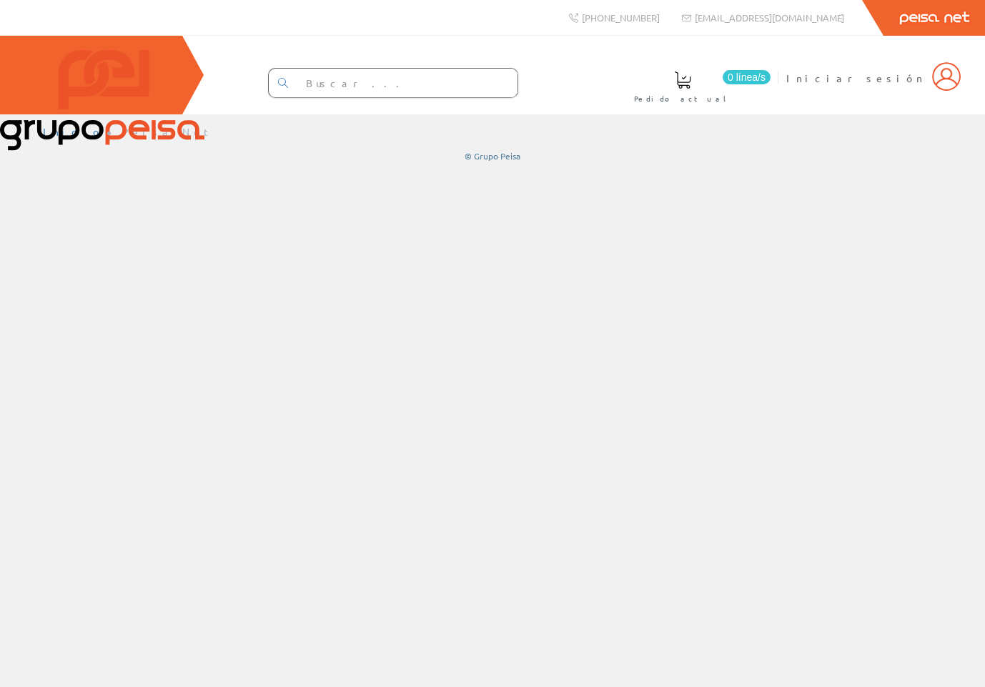
click at [109, 424] on div "Inicio Peisa Net © Grupo Peisa" at bounding box center [492, 400] width 985 height 572
click at [87, 407] on div "Inicio Peisa Net © Grupo Peisa" at bounding box center [492, 400] width 985 height 572
click at [116, 431] on div "Inicio Peisa Net © Grupo Peisa" at bounding box center [492, 400] width 985 height 572
click at [95, 357] on div "Inicio Peisa Net © Grupo Peisa" at bounding box center [492, 400] width 985 height 572
click at [144, 464] on div "Inicio Peisa Net © Grupo Peisa" at bounding box center [492, 400] width 985 height 572
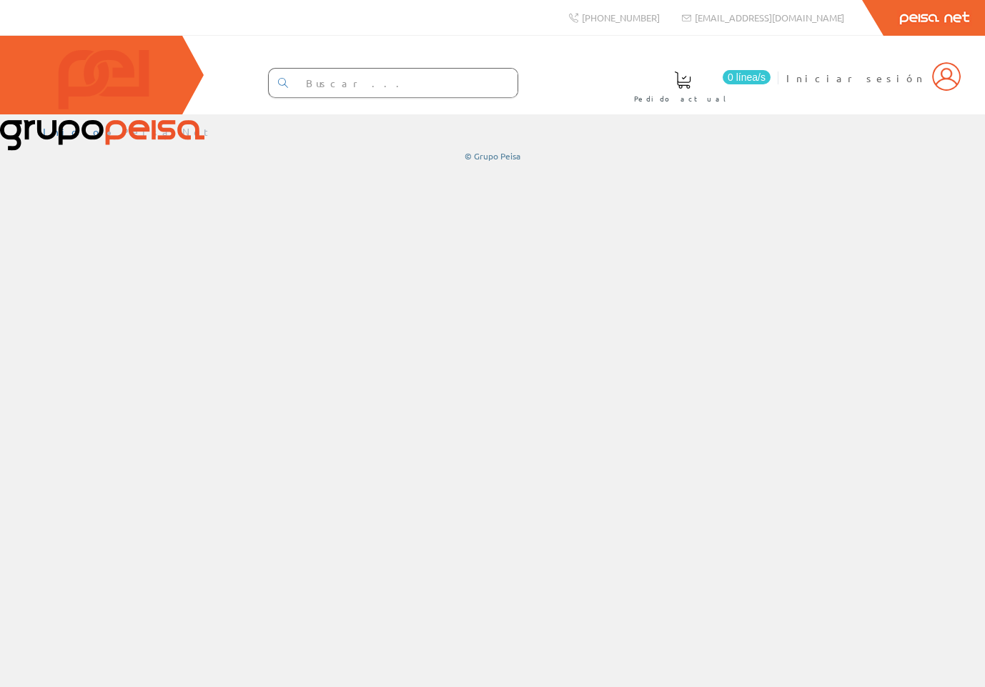
click at [123, 321] on div "Inicio Peisa Net © Grupo Peisa" at bounding box center [492, 400] width 985 height 572
click at [100, 433] on div "Inicio Peisa Net © Grupo Peisa" at bounding box center [492, 400] width 985 height 572
click at [126, 303] on div "Inicio Peisa Net © Grupo Peisa" at bounding box center [492, 400] width 985 height 572
click at [65, 283] on div "Inicio Peisa Net © Grupo Peisa" at bounding box center [492, 400] width 985 height 572
click at [137, 329] on div "Inicio Peisa Net © Grupo Peisa" at bounding box center [492, 400] width 985 height 572
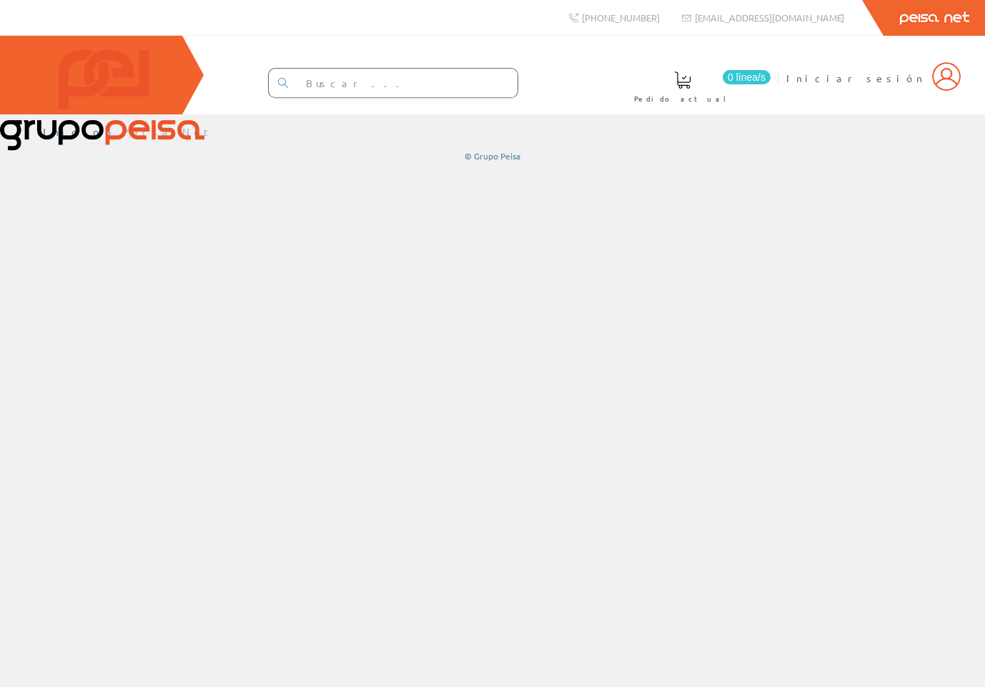
click at [29, 224] on div "Inicio Peisa Net © Grupo Peisa" at bounding box center [492, 400] width 985 height 572
click at [672, 299] on div "Inicio Peisa Net © Grupo Peisa" at bounding box center [492, 400] width 985 height 572
click at [357, 317] on div "Inicio Peisa Net © Grupo Peisa" at bounding box center [492, 400] width 985 height 572
click at [128, 397] on div "Inicio Peisa Net © Grupo Peisa" at bounding box center [492, 400] width 985 height 572
click at [867, 99] on div "0 línea/s Pedido actual Iniciar sesión" at bounding box center [492, 75] width 985 height 79
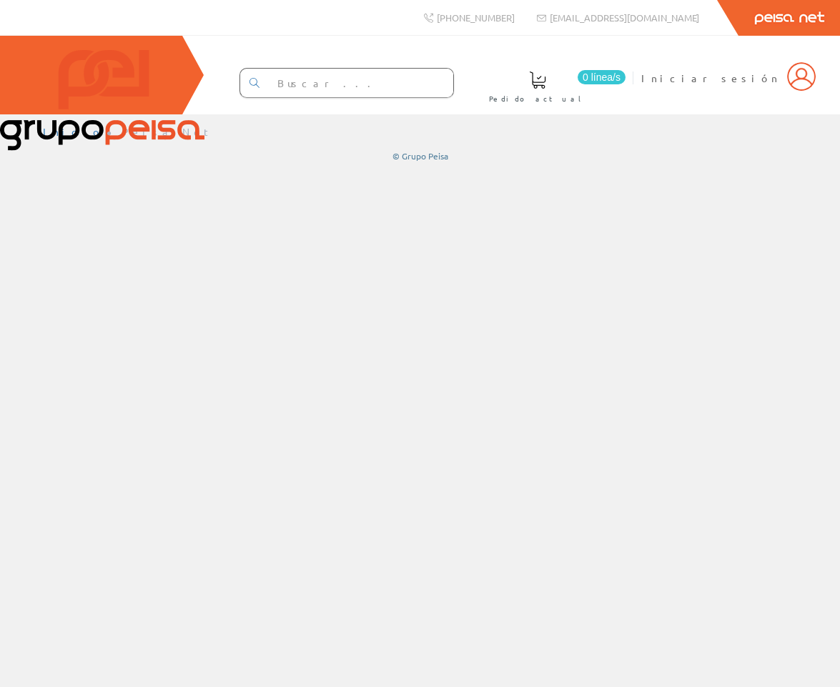
drag, startPoint x: 412, startPoint y: 279, endPoint x: 550, endPoint y: 204, distance: 157.6
click at [416, 277] on div "Inicio Peisa Net © Grupo Peisa" at bounding box center [420, 400] width 840 height 572
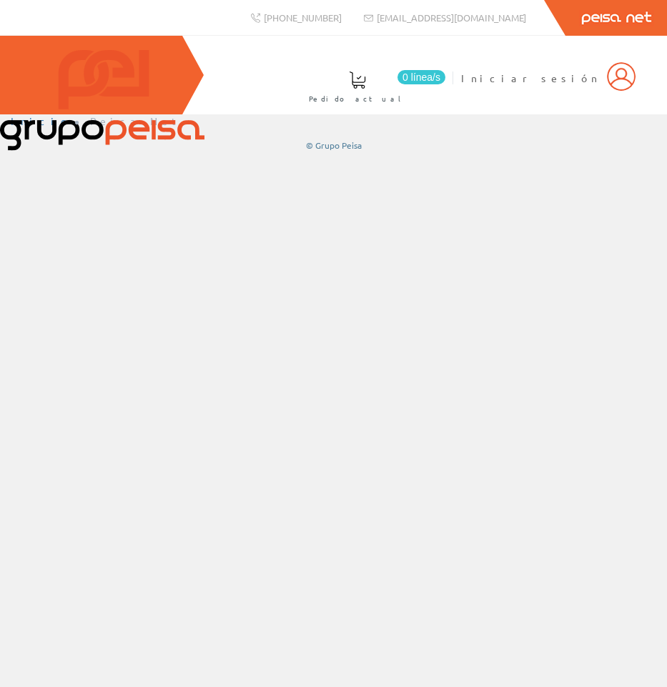
click at [45, 252] on div "Inicio Peisa Net © Grupo Peisa" at bounding box center [333, 400] width 667 height 572
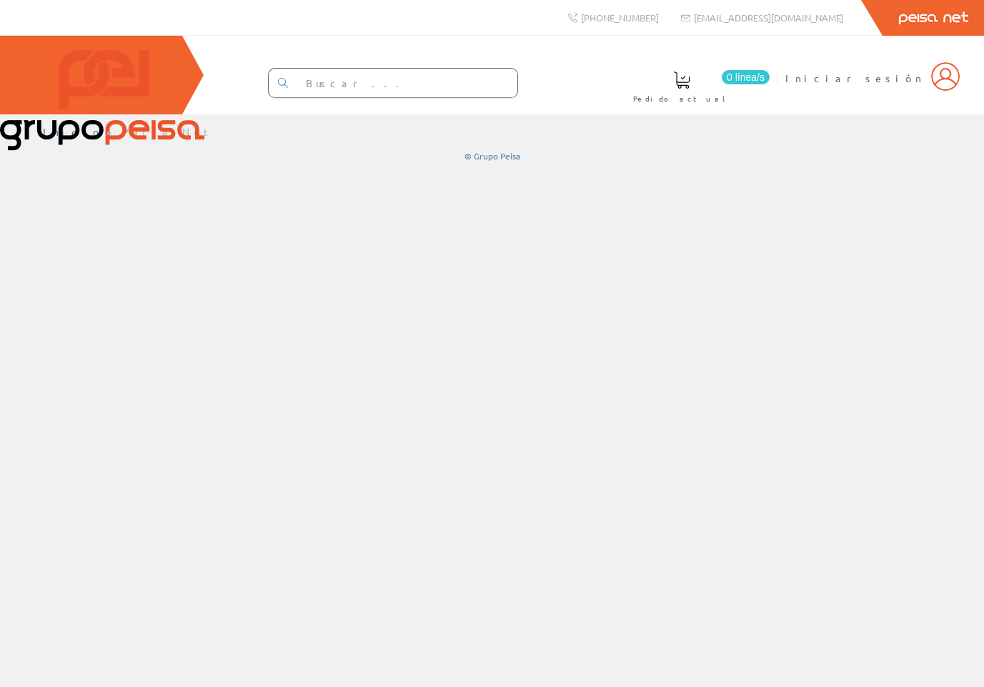
click at [94, 370] on div "Inicio Peisa Net © Grupo Peisa" at bounding box center [492, 400] width 984 height 572
click at [100, 507] on div "Inicio Peisa Net © Grupo Peisa" at bounding box center [492, 400] width 984 height 572
click at [364, 328] on div "Inicio Peisa Net © Grupo Peisa" at bounding box center [492, 400] width 984 height 572
click at [658, 246] on div "Inicio Peisa Net © Grupo Peisa" at bounding box center [492, 400] width 984 height 572
click at [383, 76] on input "text" at bounding box center [407, 83] width 221 height 29
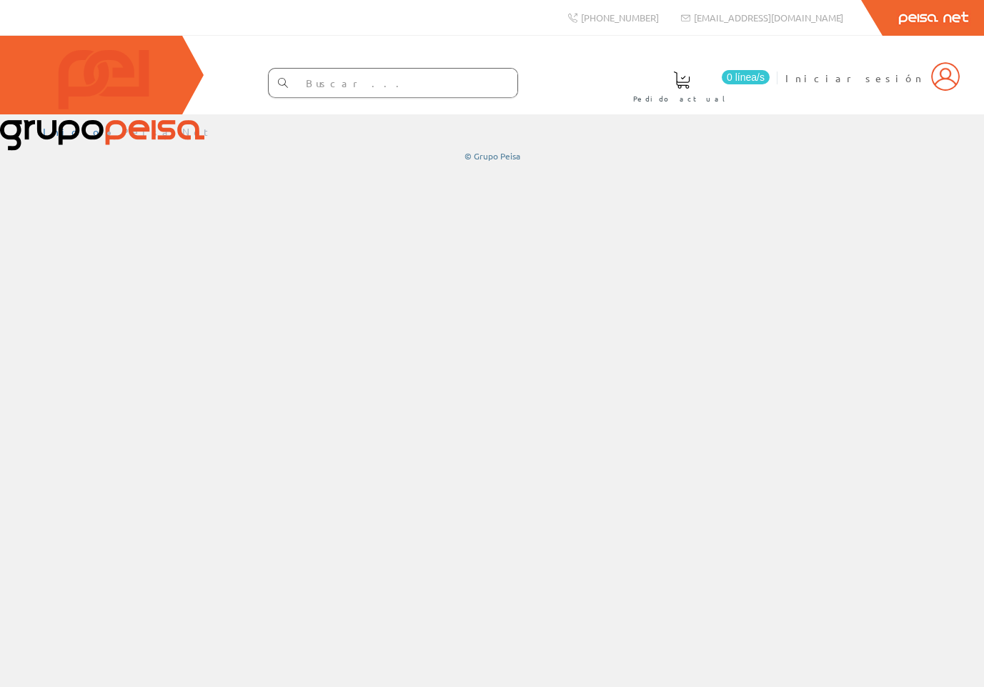
click at [288, 78] on icon at bounding box center [283, 83] width 10 height 10
click at [247, 60] on div "0 línea/s Pedido actual Iniciar sesión" at bounding box center [492, 75] width 984 height 79
click at [690, 86] on span at bounding box center [681, 79] width 17 height 17
click at [690, 79] on span at bounding box center [681, 79] width 17 height 17
click at [954, 80] on img at bounding box center [945, 76] width 29 height 29
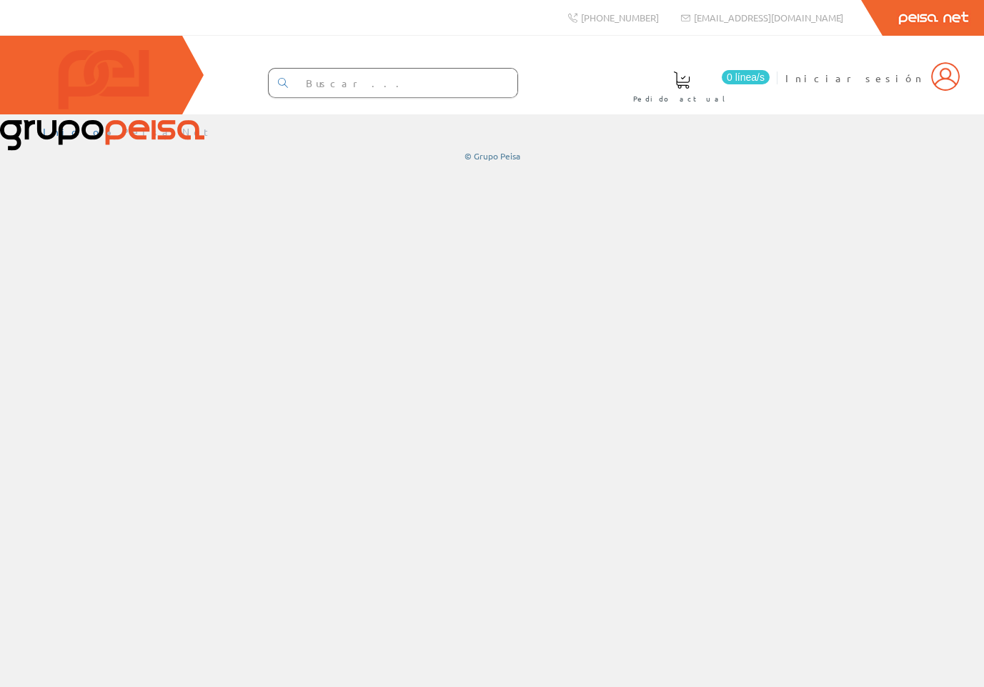
click at [932, 24] on link "Peisa Net" at bounding box center [932, 18] width 101 height 36
drag, startPoint x: 99, startPoint y: 174, endPoint x: 103, endPoint y: 191, distance: 17.7
click at [99, 162] on div "© Grupo Peisa" at bounding box center [492, 156] width 898 height 12
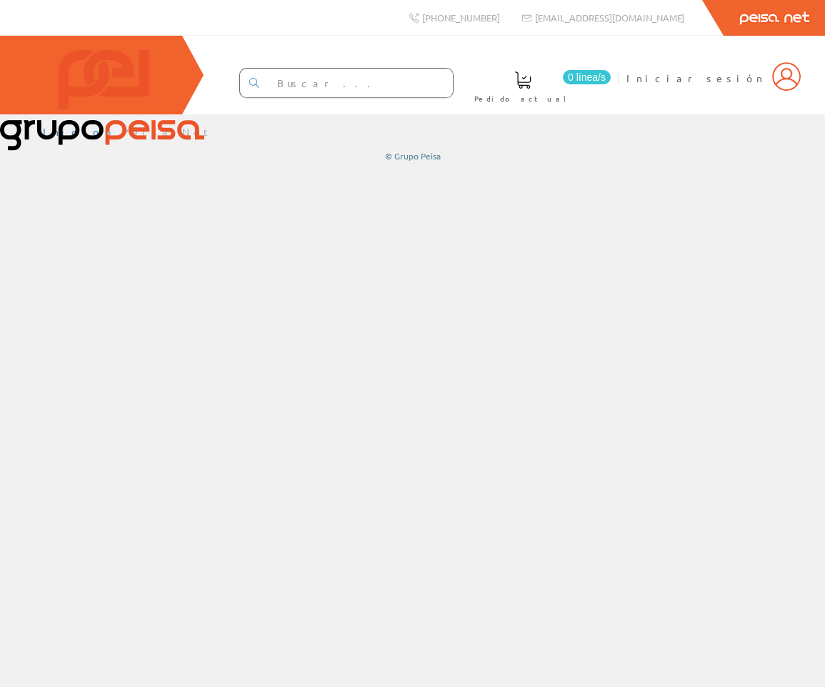
drag, startPoint x: 475, startPoint y: 261, endPoint x: 752, endPoint y: 261, distance: 277.2
click at [475, 261] on div "Inicio Peisa Net © Grupo Peisa" at bounding box center [412, 400] width 825 height 572
click at [825, 266] on div "Inicio Peisa Net © Grupo Peisa" at bounding box center [412, 400] width 825 height 572
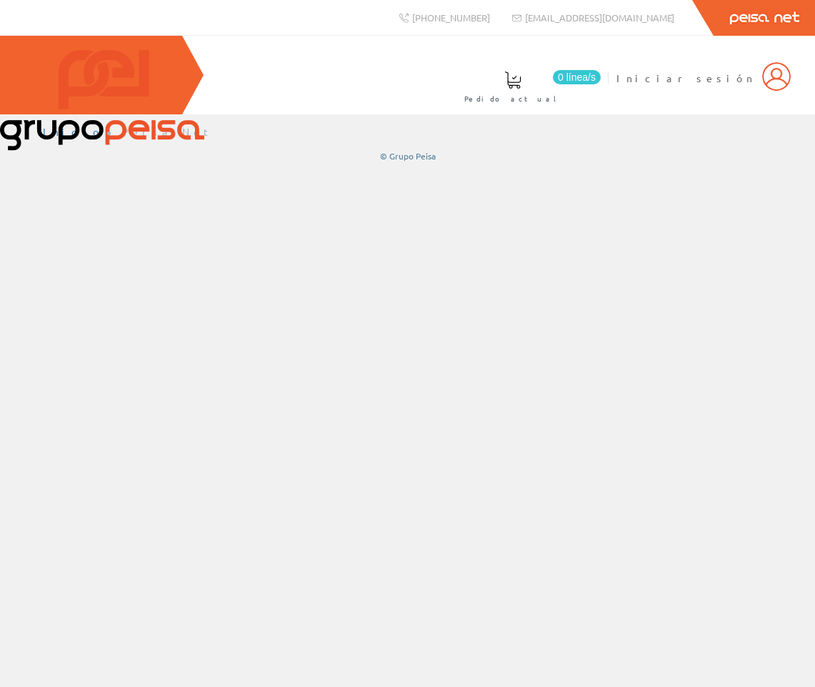
click at [140, 289] on div "Inicio Peisa Net © Grupo Peisa" at bounding box center [407, 400] width 815 height 572
click at [157, 310] on div "Inicio Peisa Net © Grupo Peisa" at bounding box center [407, 400] width 815 height 572
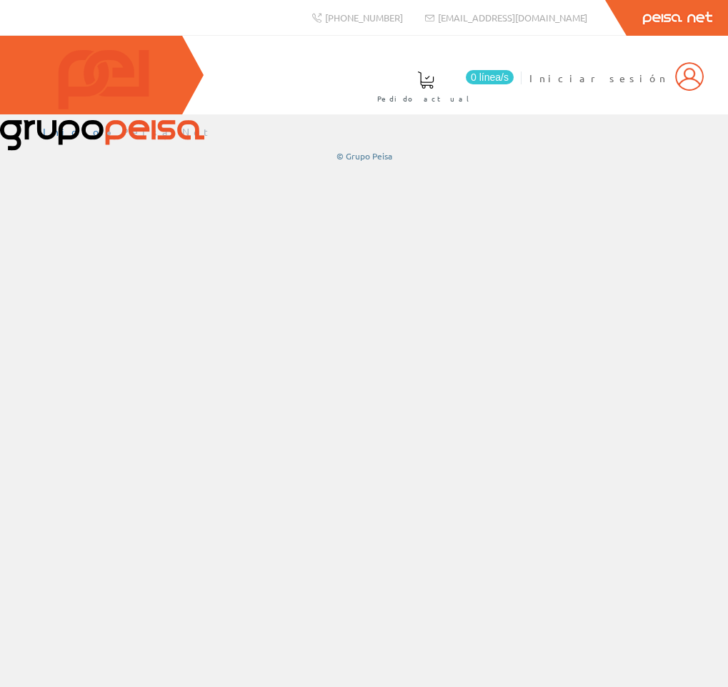
drag, startPoint x: 114, startPoint y: 319, endPoint x: 127, endPoint y: 258, distance: 62.9
click at [114, 293] on div "Inicio Peisa Net © Grupo Peisa" at bounding box center [364, 400] width 728 height 572
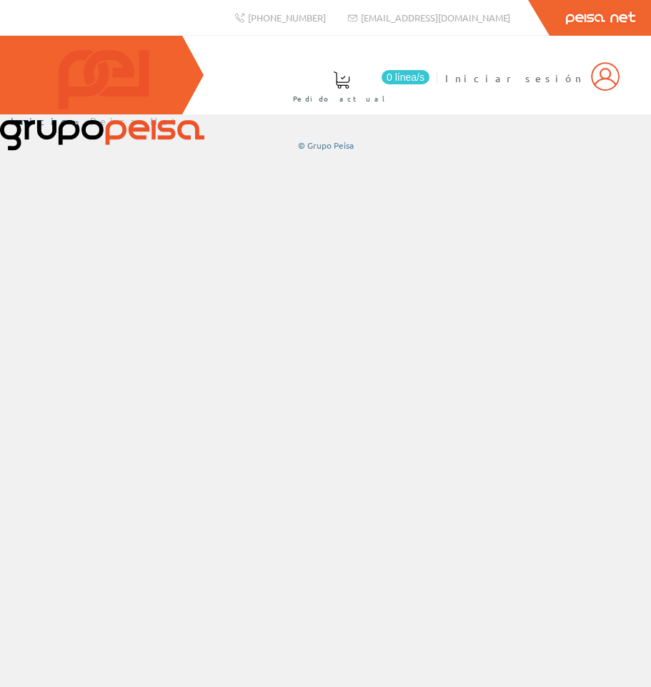
click at [338, 345] on div "Inicio Peisa Net © Grupo Peisa" at bounding box center [325, 400] width 651 height 572
